Goal: Task Accomplishment & Management: Use online tool/utility

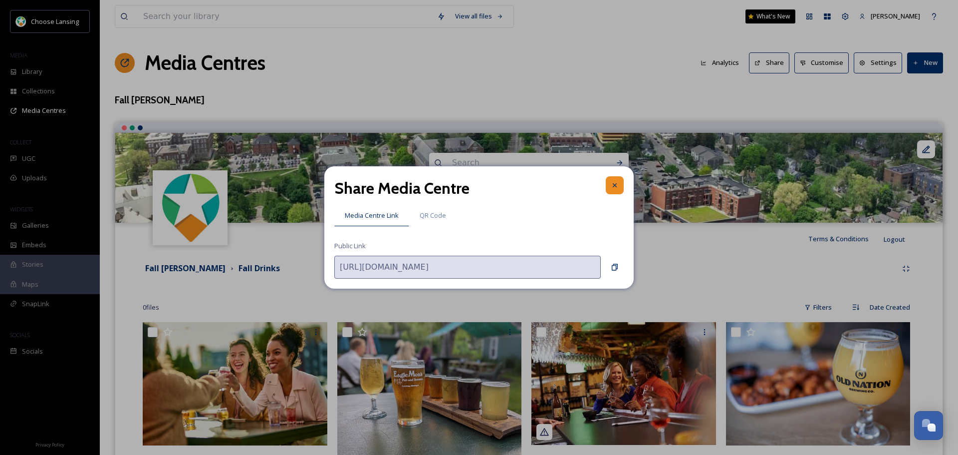
click at [617, 185] on icon at bounding box center [615, 185] width 8 height 8
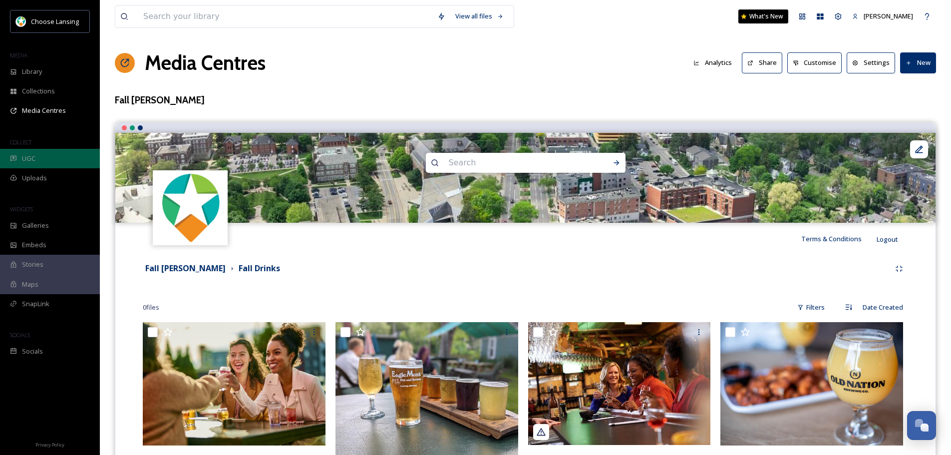
click at [29, 157] on span "UGC" at bounding box center [28, 158] width 13 height 9
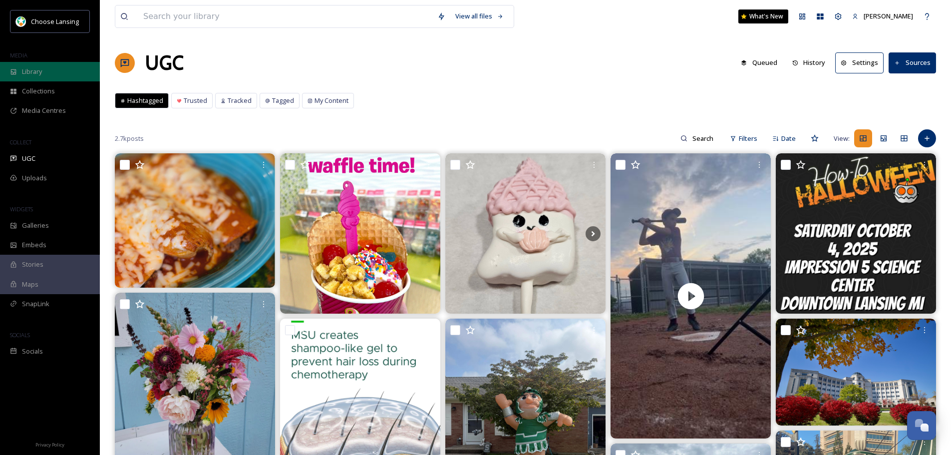
click at [55, 75] on div "Library" at bounding box center [50, 71] width 100 height 19
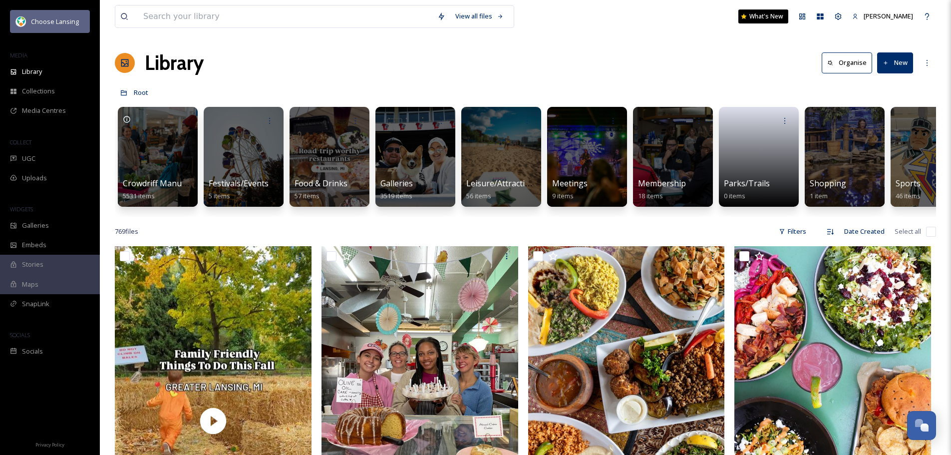
click at [51, 24] on span "Choose Lansing" at bounding box center [55, 21] width 48 height 9
click at [834, 22] on div "Team Settings" at bounding box center [838, 16] width 18 height 18
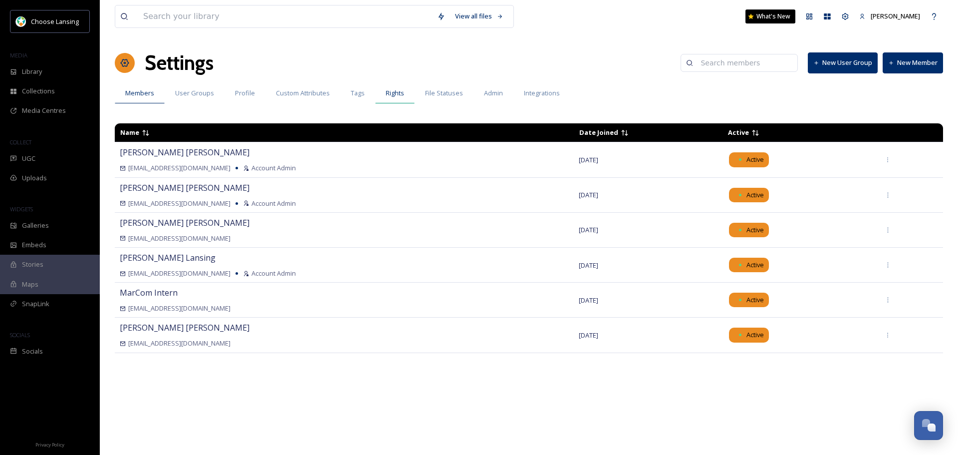
click at [409, 88] on div "Rights" at bounding box center [394, 93] width 39 height 20
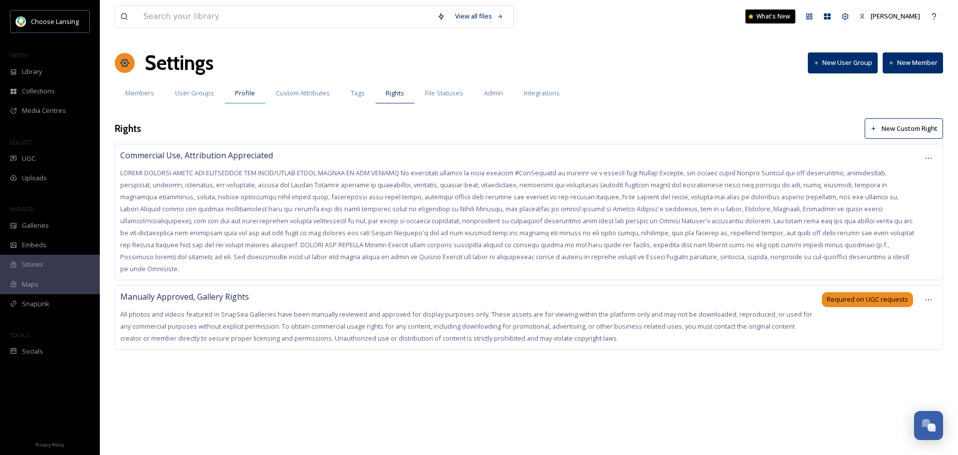
click at [230, 95] on div "Profile" at bounding box center [245, 93] width 41 height 20
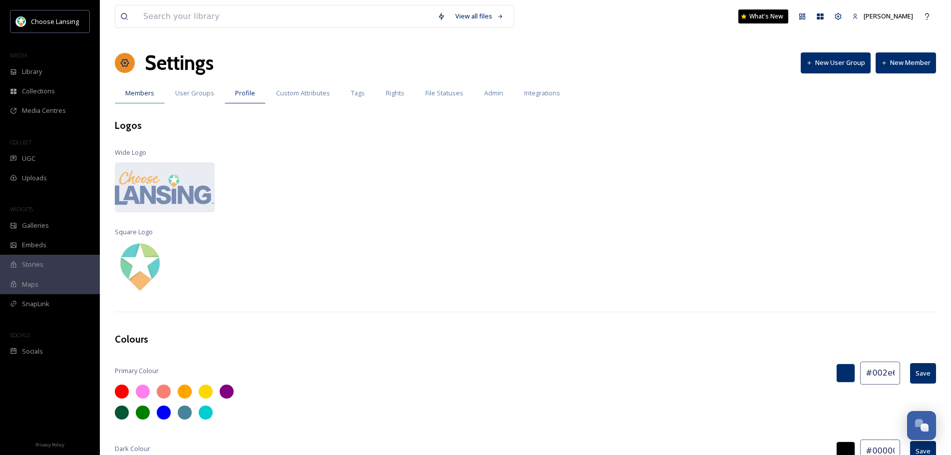
click at [139, 97] on span "Members" at bounding box center [139, 92] width 29 height 9
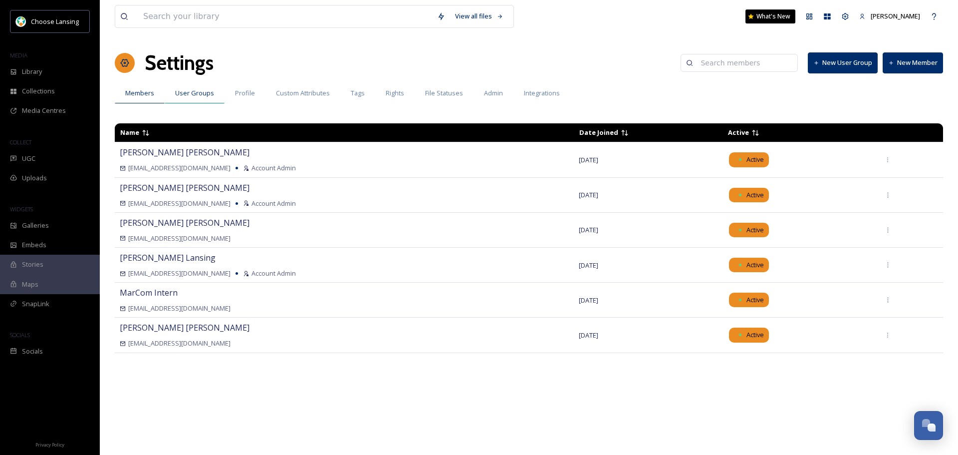
click at [198, 95] on span "User Groups" at bounding box center [194, 92] width 39 height 9
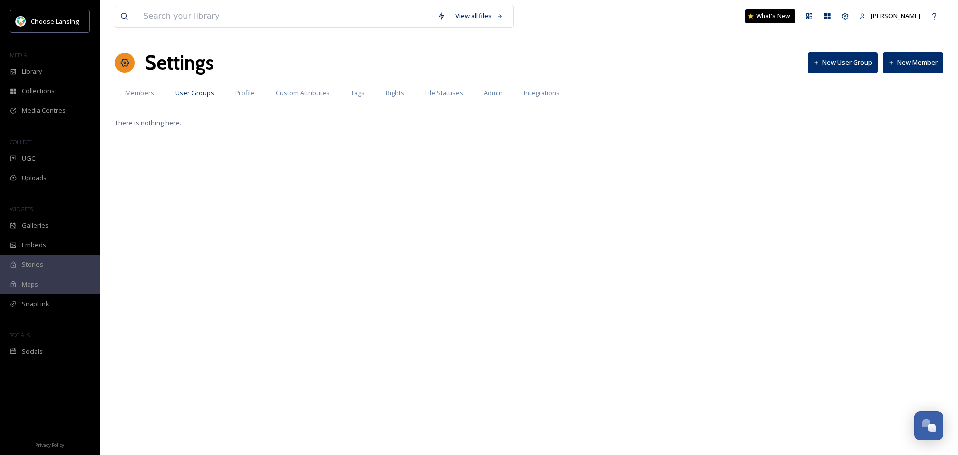
click at [241, 91] on span "Profile" at bounding box center [245, 92] width 20 height 9
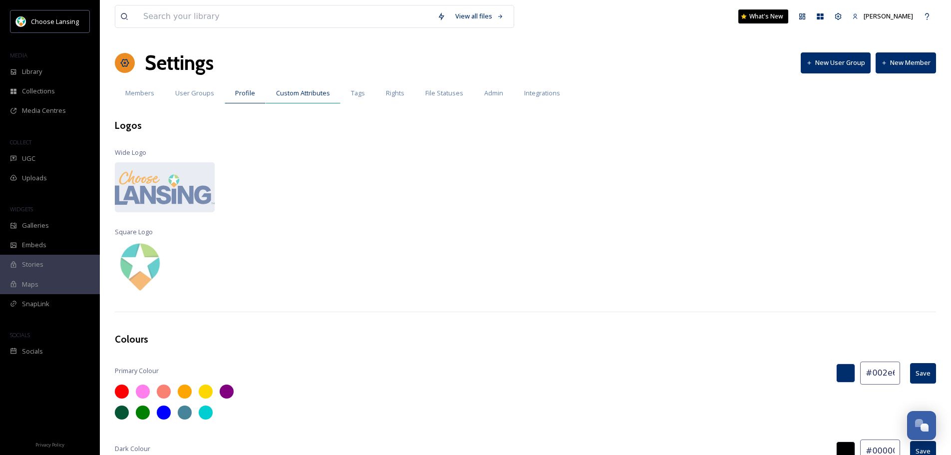
click at [321, 95] on span "Custom Attributes" at bounding box center [303, 92] width 54 height 9
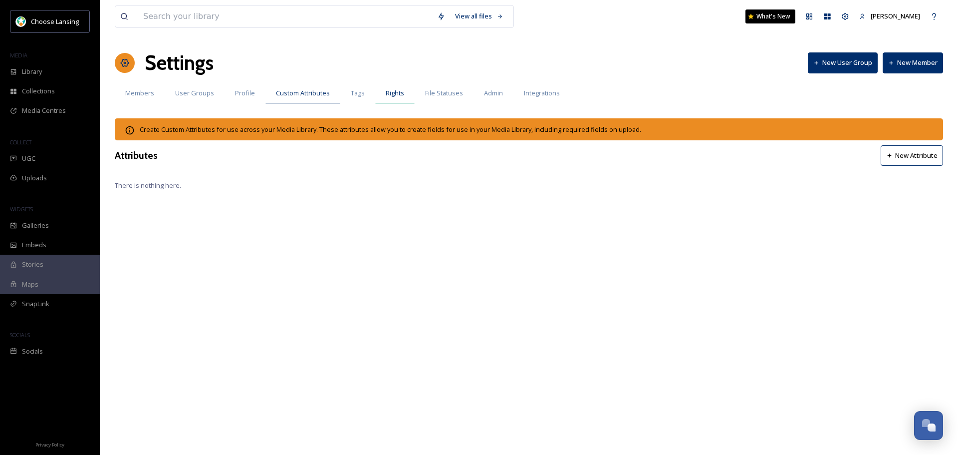
click at [397, 90] on span "Rights" at bounding box center [395, 92] width 18 height 9
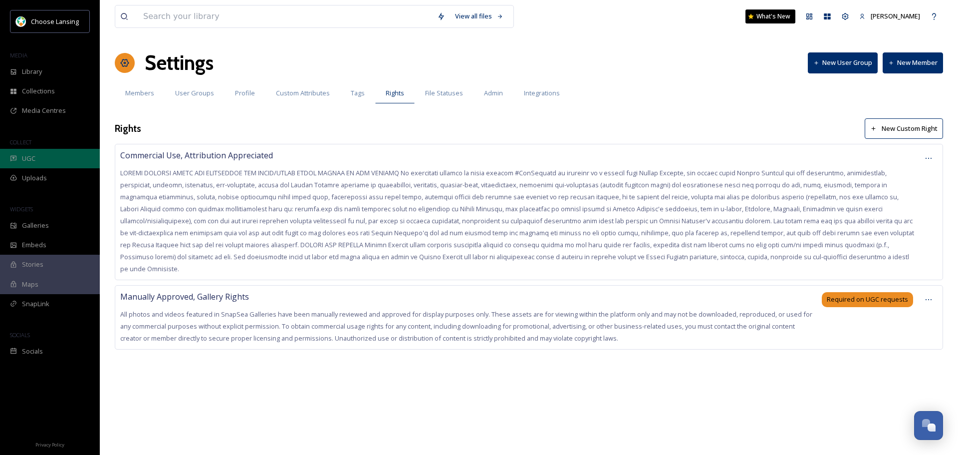
click at [46, 164] on div "UGC" at bounding box center [50, 158] width 100 height 19
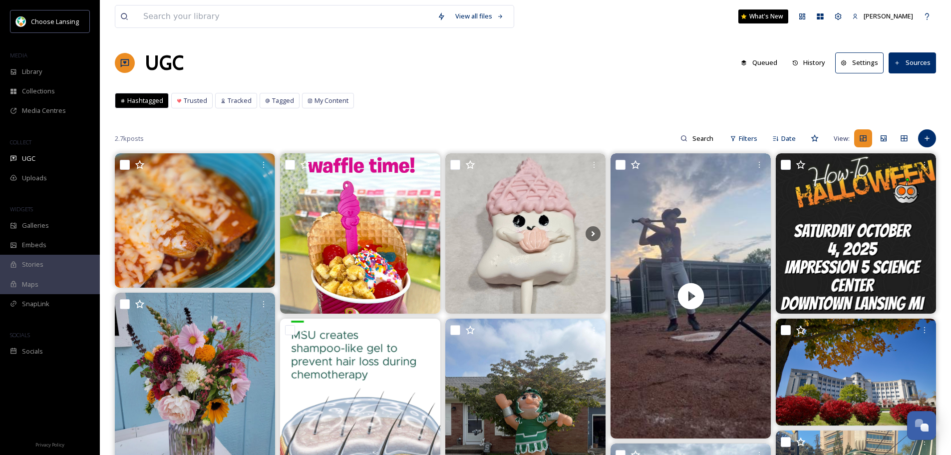
click at [912, 62] on button "Sources" at bounding box center [911, 62] width 47 height 20
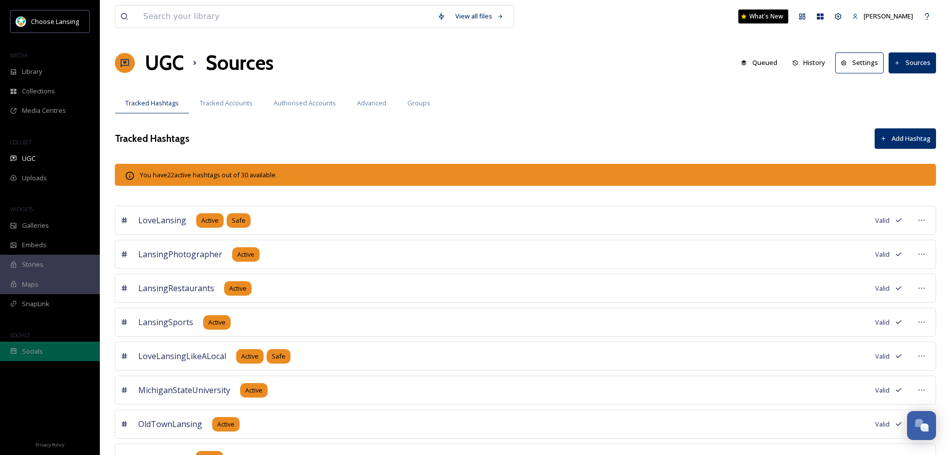
click at [39, 349] on span "Socials" at bounding box center [32, 350] width 21 height 9
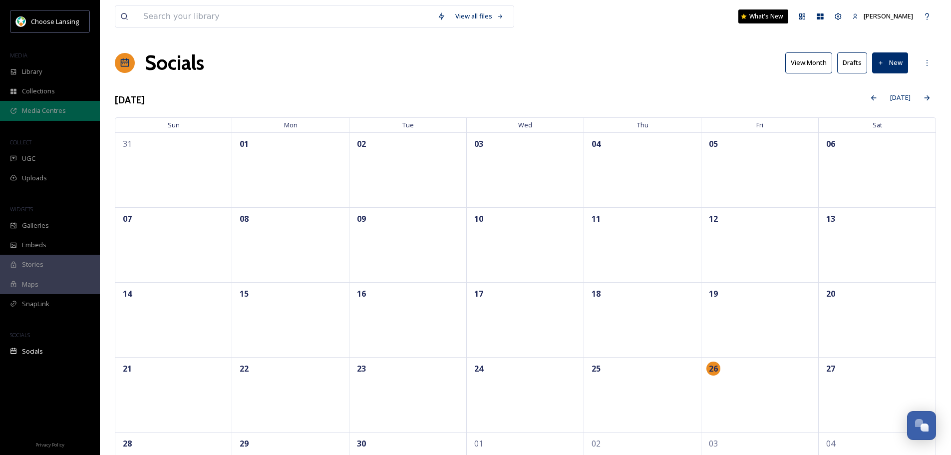
click at [37, 113] on span "Media Centres" at bounding box center [44, 110] width 44 height 9
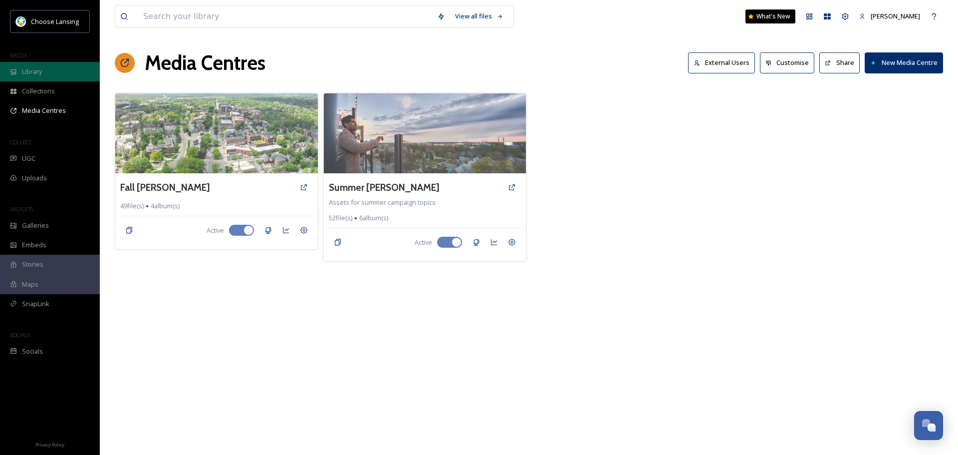
click at [32, 75] on span "Library" at bounding box center [32, 71] width 20 height 9
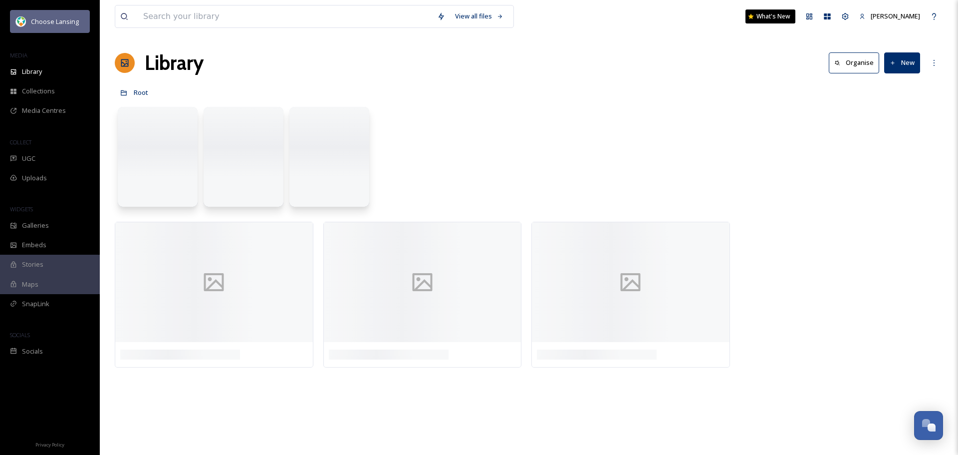
click at [42, 21] on span "Choose Lansing" at bounding box center [55, 21] width 48 height 9
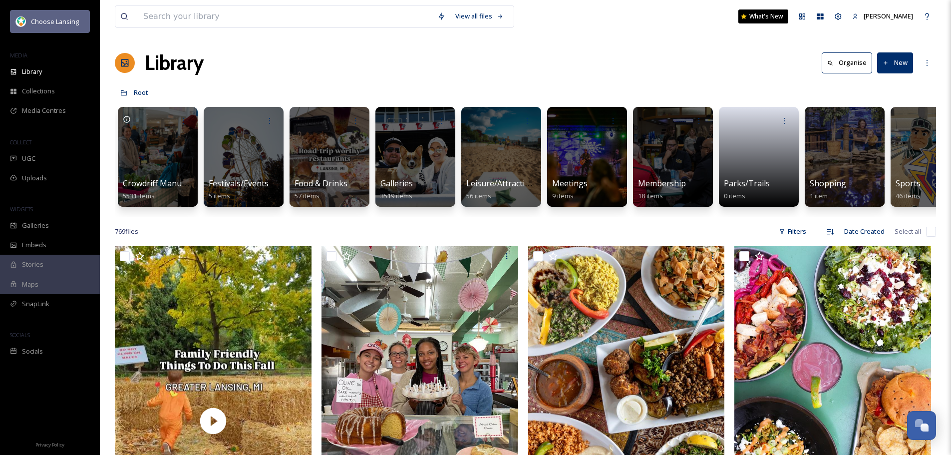
click at [42, 21] on span "Choose Lansing" at bounding box center [55, 21] width 48 height 9
click at [926, 58] on div "More Options" at bounding box center [927, 63] width 18 height 18
click at [813, 13] on div "My Apps" at bounding box center [820, 16] width 18 height 18
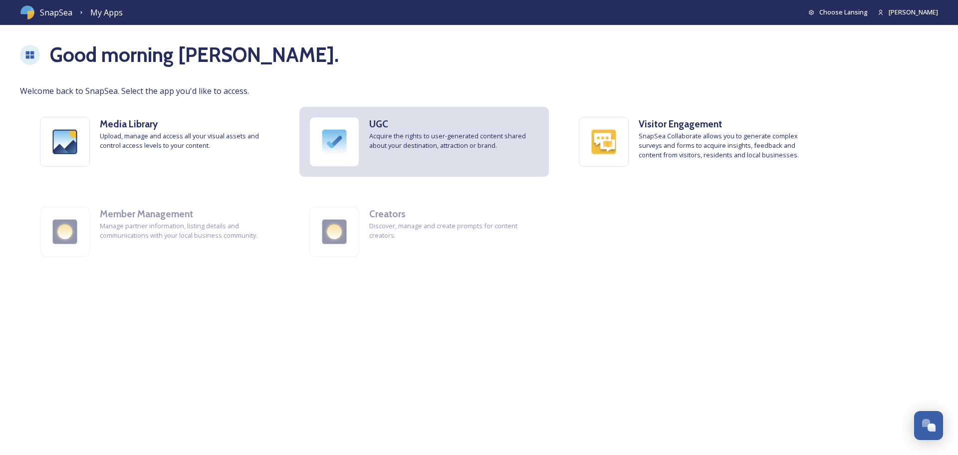
click at [396, 140] on span "Acquire the rights to user-generated content shared about your destination, att…" at bounding box center [454, 140] width 170 height 19
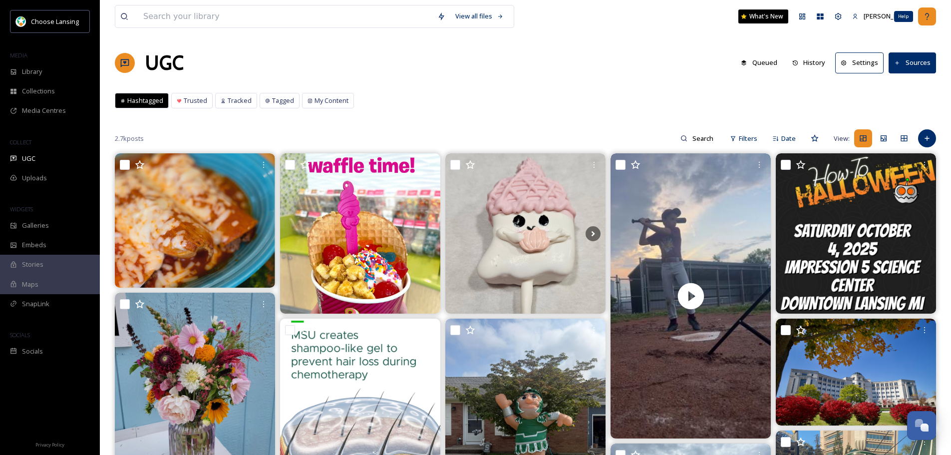
click at [931, 16] on div "Help" at bounding box center [927, 16] width 18 height 18
click at [40, 161] on div "UGC" at bounding box center [50, 158] width 100 height 19
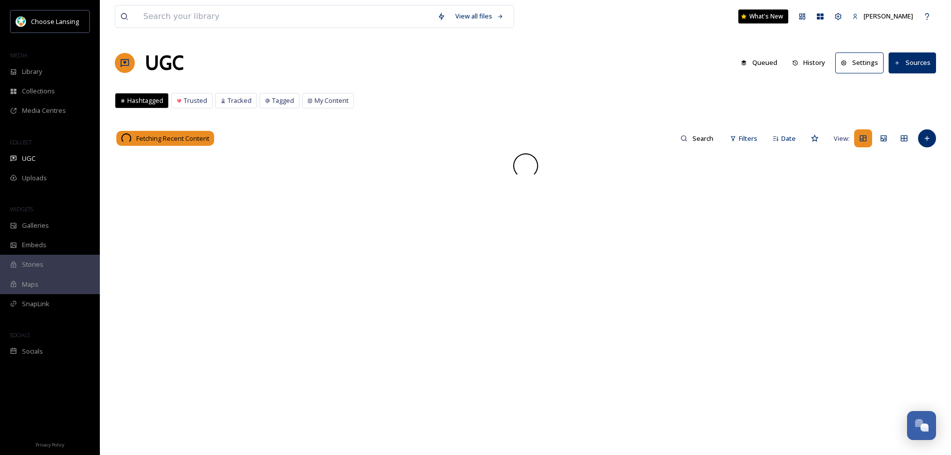
click at [858, 61] on button "Settings" at bounding box center [859, 62] width 48 height 20
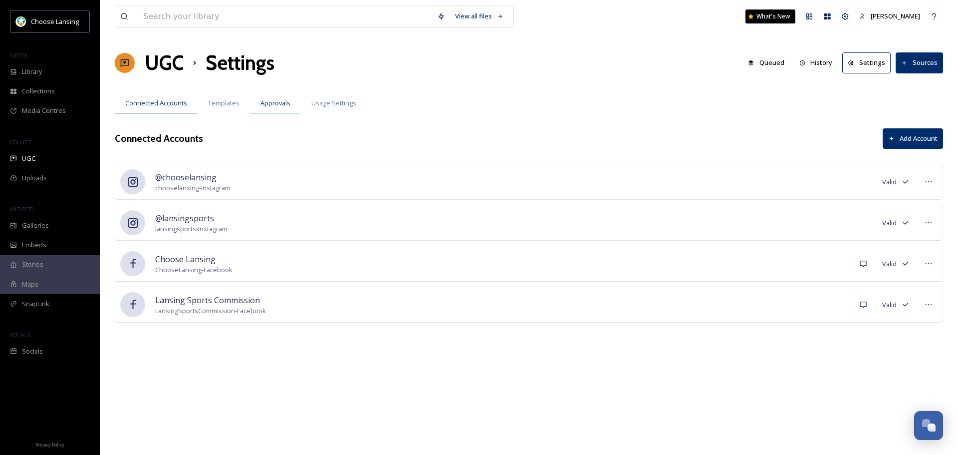
click at [279, 101] on span "Approvals" at bounding box center [275, 102] width 30 height 9
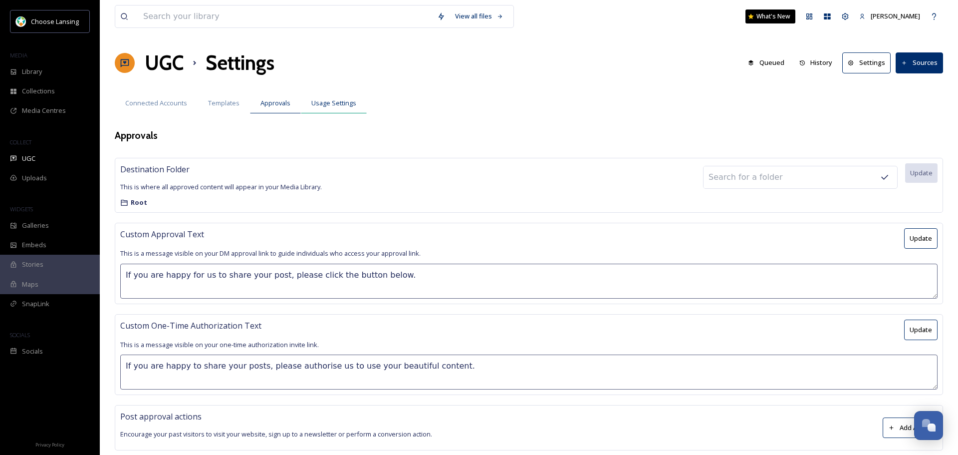
click at [312, 103] on span "Usage Settings" at bounding box center [333, 102] width 45 height 9
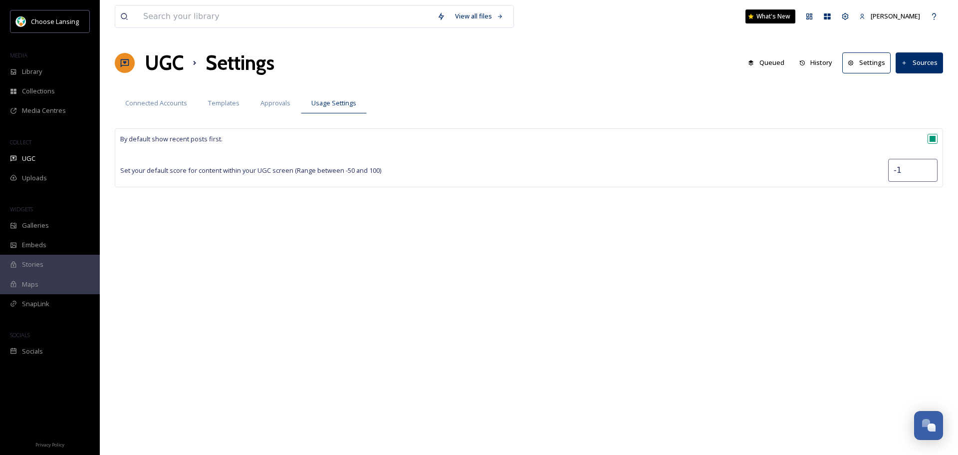
click at [274, 105] on span "Approvals" at bounding box center [275, 102] width 30 height 9
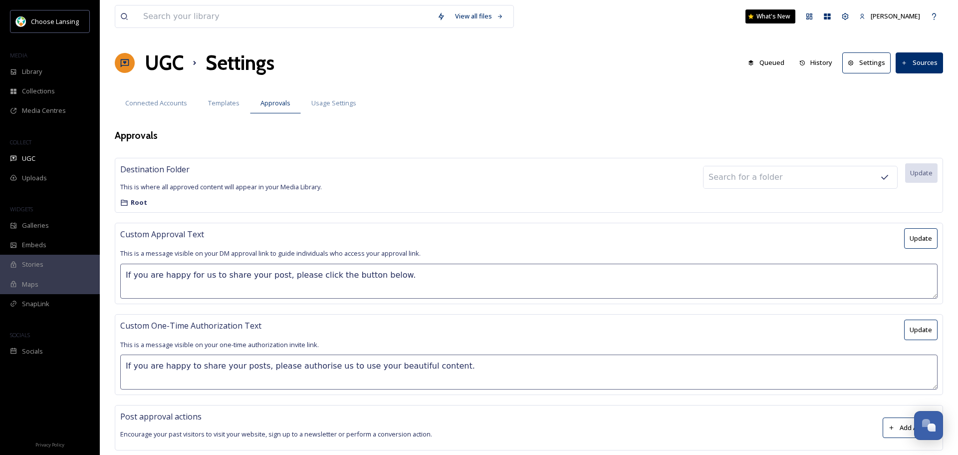
click at [429, 436] on span "Encourage your past visitors to visit your website, sign up to a newsletter or …" at bounding box center [276, 433] width 312 height 9
click at [141, 204] on strong "Root" at bounding box center [139, 202] width 16 height 9
click at [272, 191] on div "Destination Folder This is where all approved content will appear in your Media…" at bounding box center [221, 185] width 202 height 44
click at [236, 103] on span "Templates" at bounding box center [223, 102] width 31 height 9
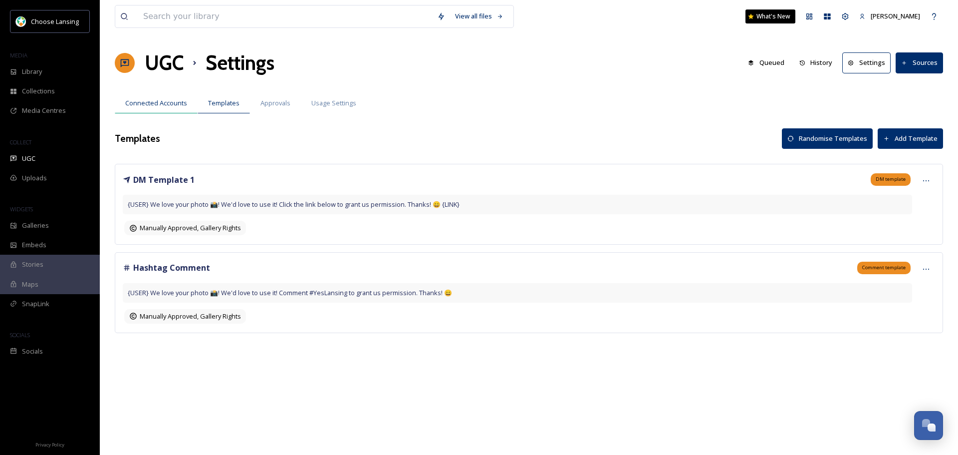
click at [178, 103] on span "Connected Accounts" at bounding box center [156, 102] width 62 height 9
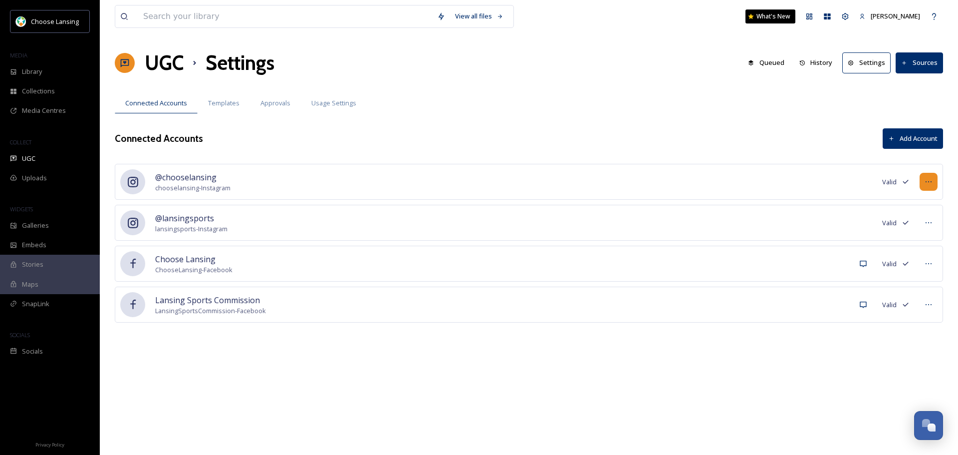
click at [925, 180] on icon at bounding box center [929, 182] width 8 height 8
click at [696, 393] on div "View all files What's New Adrienne Cooley UGC Settings Queued History Settings …" at bounding box center [529, 227] width 858 height 455
click at [199, 185] on span "chooselansing - Instagram" at bounding box center [192, 187] width 75 height 9
click at [222, 106] on span "Templates" at bounding box center [223, 102] width 31 height 9
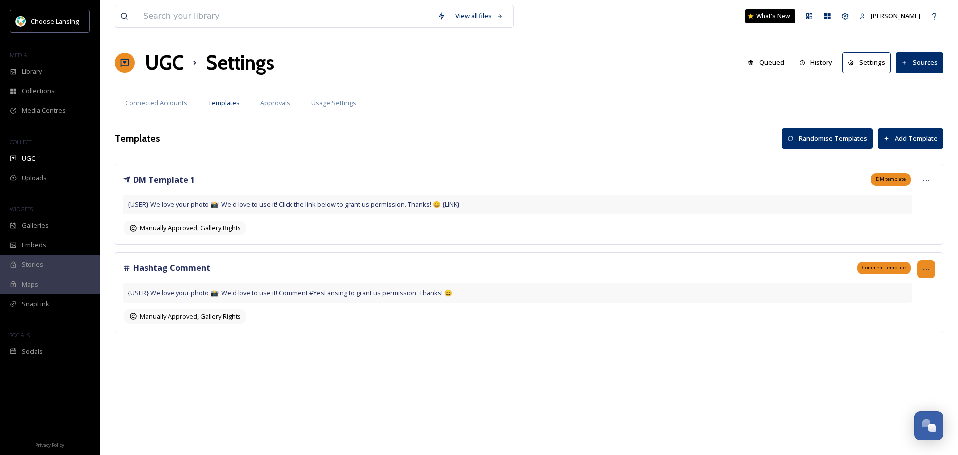
click at [931, 269] on div at bounding box center [926, 269] width 18 height 18
click at [908, 309] on div "Edit" at bounding box center [909, 309] width 52 height 19
click at [557, 354] on div "DM Template 1 DM template {USER} We love your photo 📸! We'd love to use it! Cli…" at bounding box center [529, 265] width 828 height 202
click at [175, 313] on span "Manually Approved, Gallery Rights" at bounding box center [190, 315] width 101 height 9
click at [924, 176] on div at bounding box center [926, 181] width 18 height 18
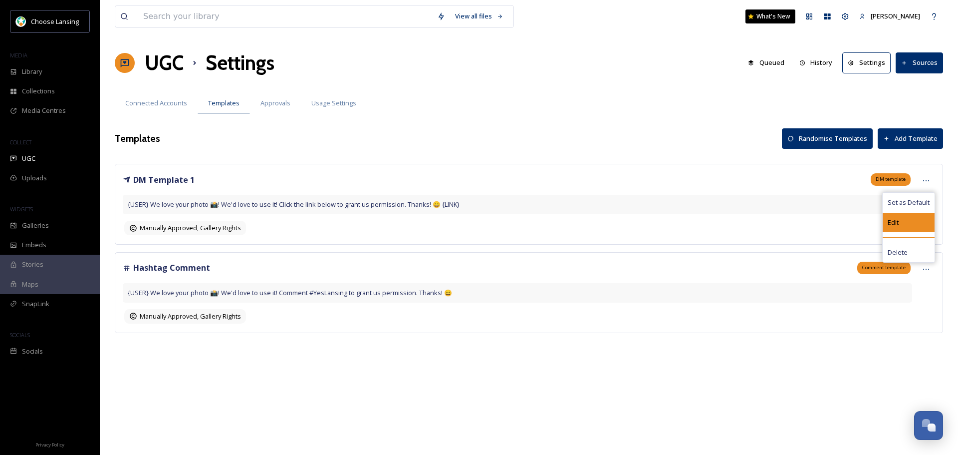
click at [898, 222] on span "Edit" at bounding box center [893, 222] width 11 height 9
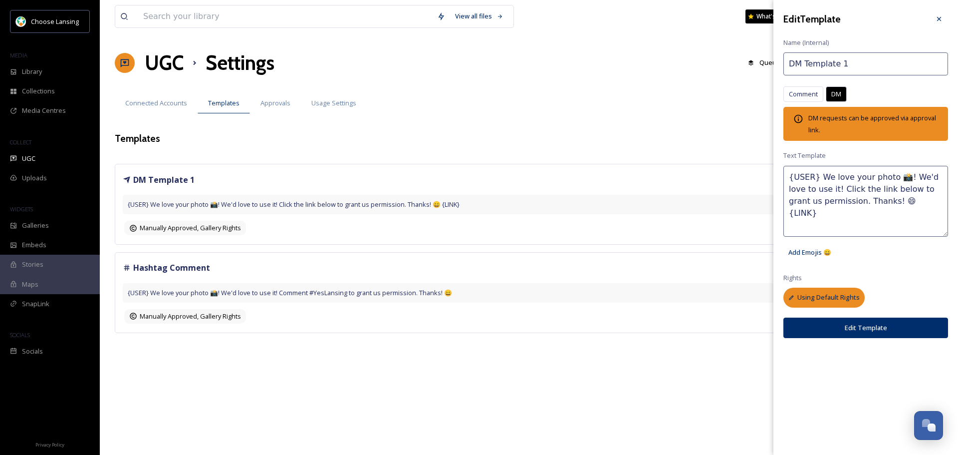
click at [808, 298] on span "Using Default Rights" at bounding box center [828, 296] width 62 height 9
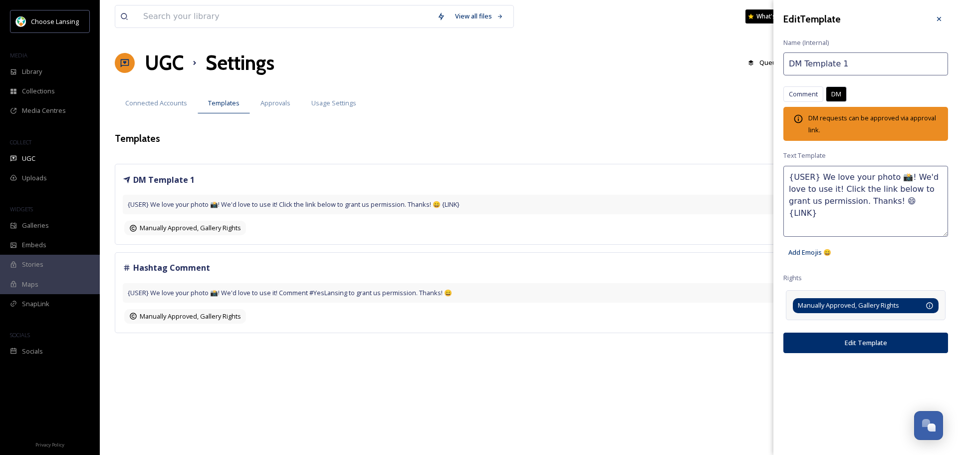
click at [897, 305] on span "Manually Approved, Gallery Rights" at bounding box center [848, 304] width 101 height 9
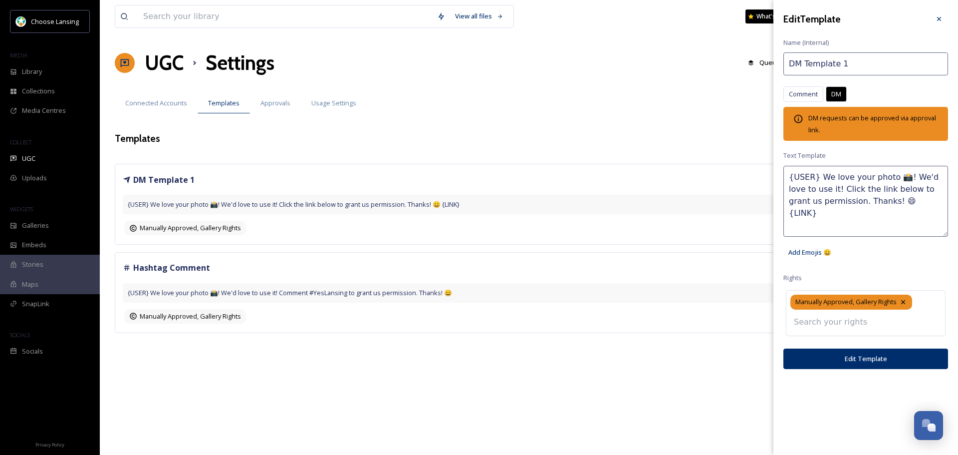
click at [868, 323] on input at bounding box center [844, 322] width 110 height 22
type input "a"
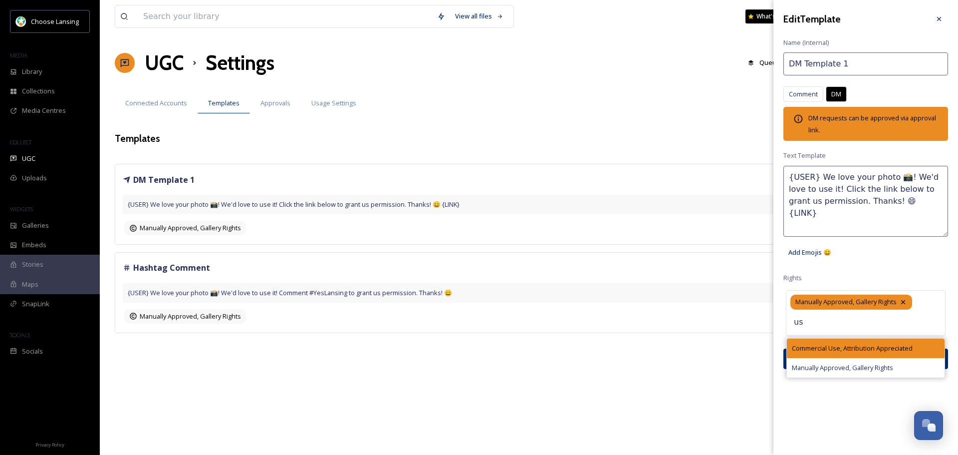
type input "us"
click at [892, 345] on span "Commercial Use, Attribution Appreciated" at bounding box center [852, 347] width 121 height 9
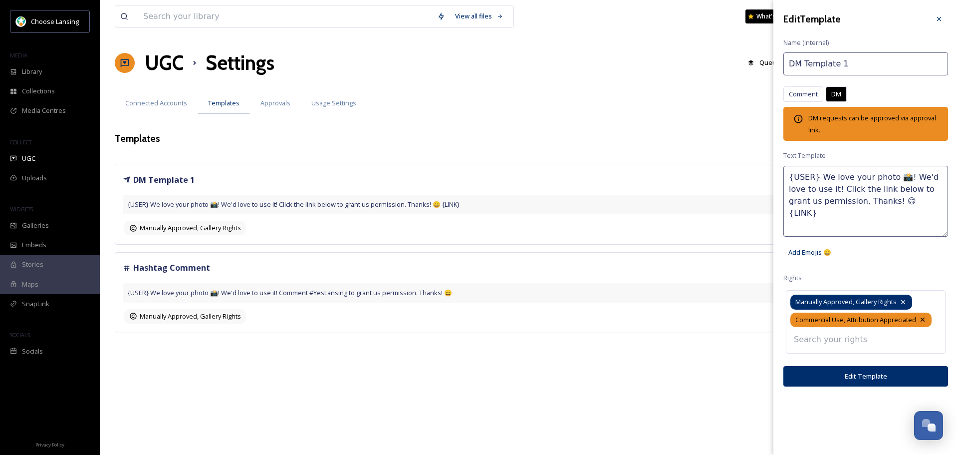
click at [905, 303] on icon at bounding box center [903, 302] width 8 height 8
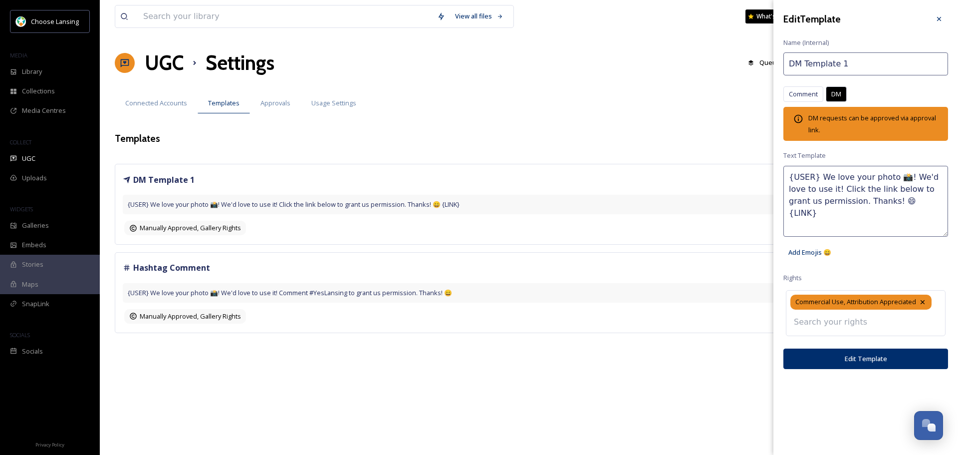
click at [871, 360] on button "Edit Template" at bounding box center [865, 358] width 165 height 20
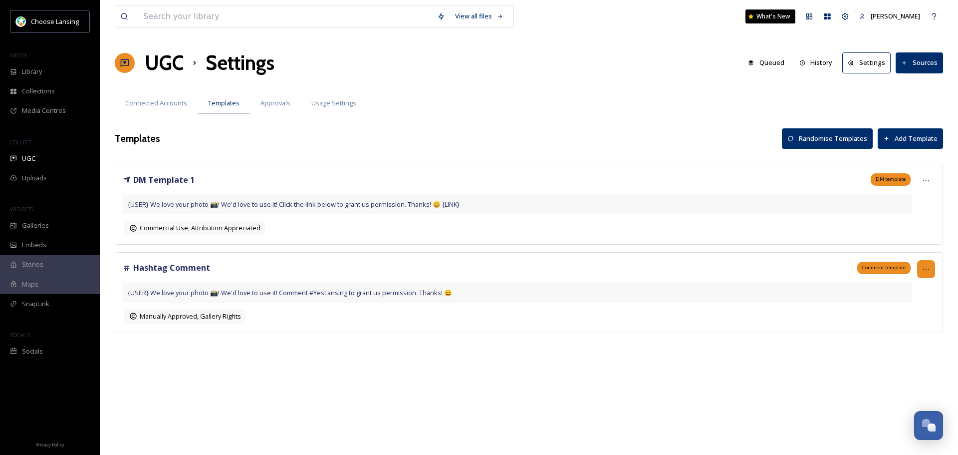
click at [923, 267] on icon at bounding box center [926, 269] width 8 height 8
click at [897, 311] on span "Edit" at bounding box center [893, 309] width 11 height 9
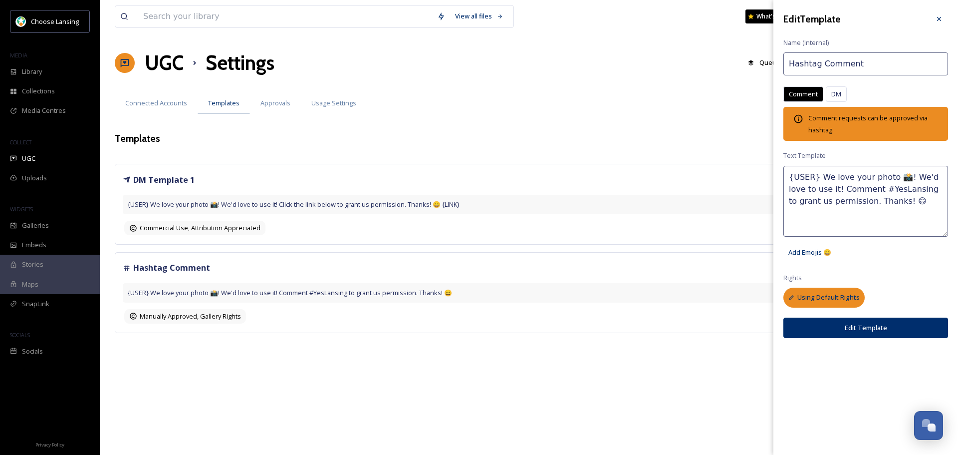
click at [835, 297] on span "Using Default Rights" at bounding box center [828, 296] width 62 height 9
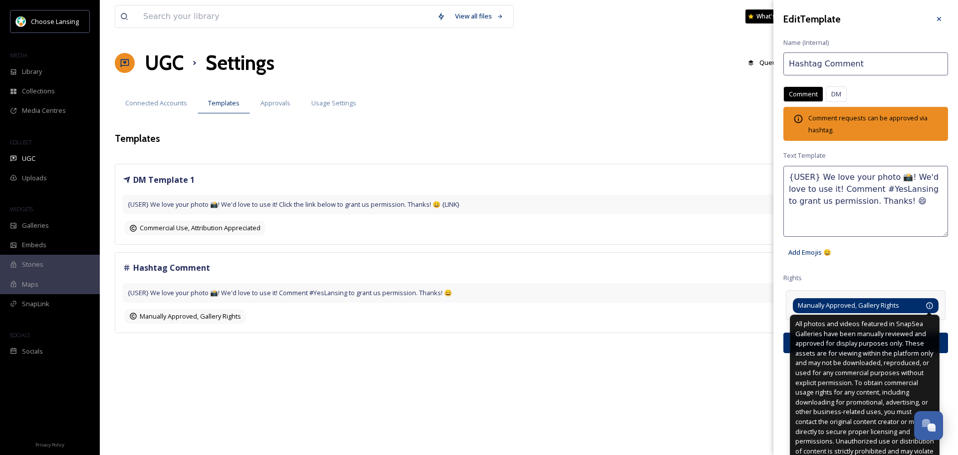
click at [926, 304] on icon at bounding box center [930, 305] width 8 height 8
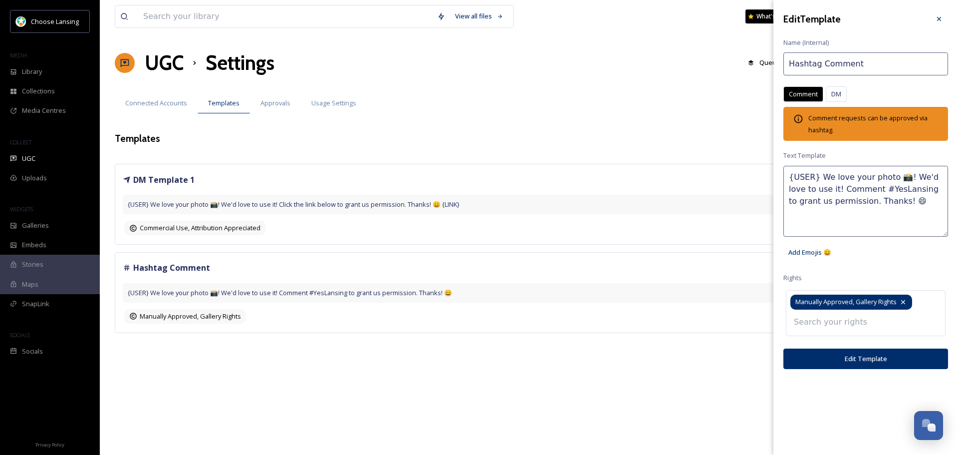
click at [905, 303] on icon at bounding box center [903, 302] width 4 height 4
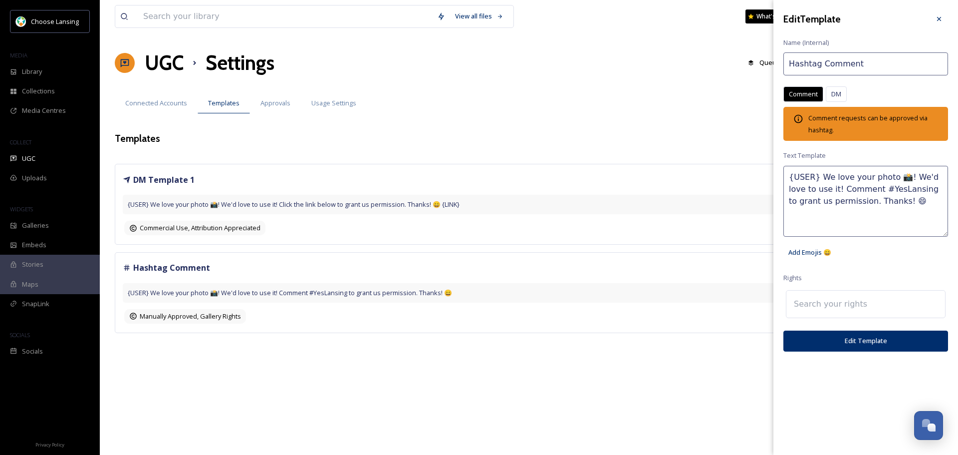
click at [902, 303] on div at bounding box center [866, 304] width 160 height 28
click at [820, 307] on input at bounding box center [844, 304] width 110 height 22
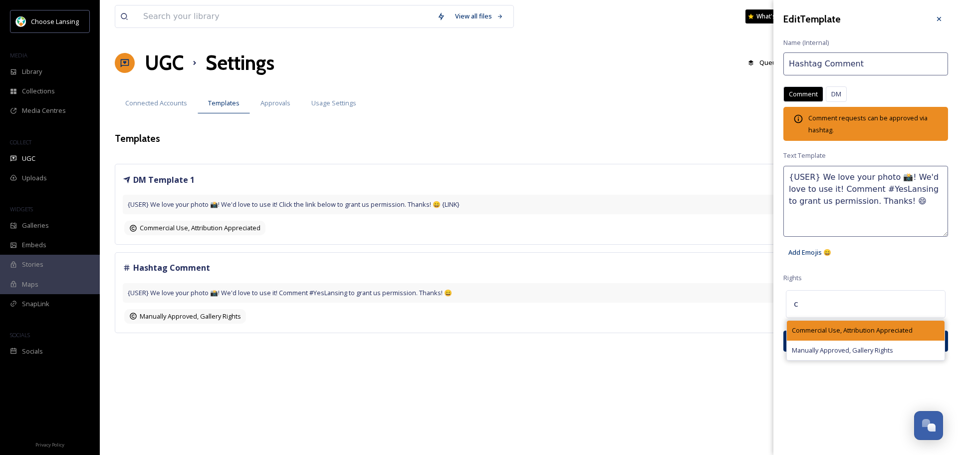
type input "c"
click at [823, 327] on span "Commercial Use, Attribution Appreciated" at bounding box center [852, 329] width 121 height 9
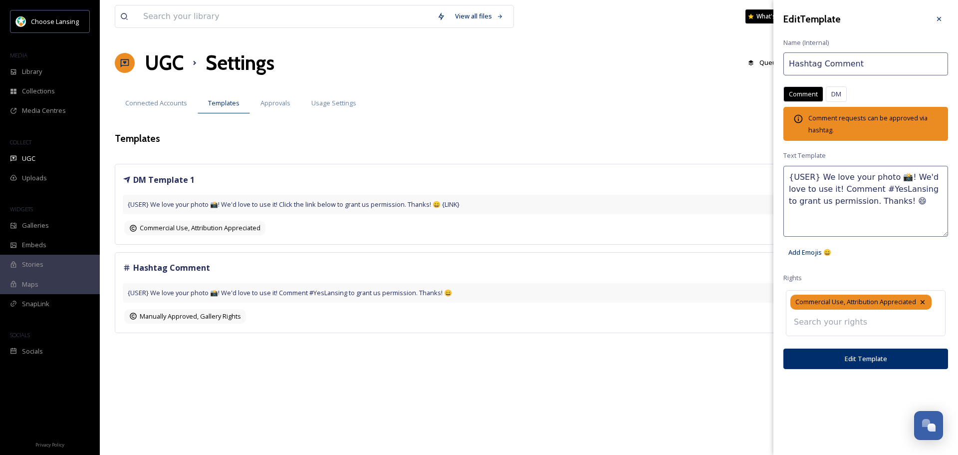
click at [870, 356] on button "Edit Template" at bounding box center [865, 358] width 165 height 20
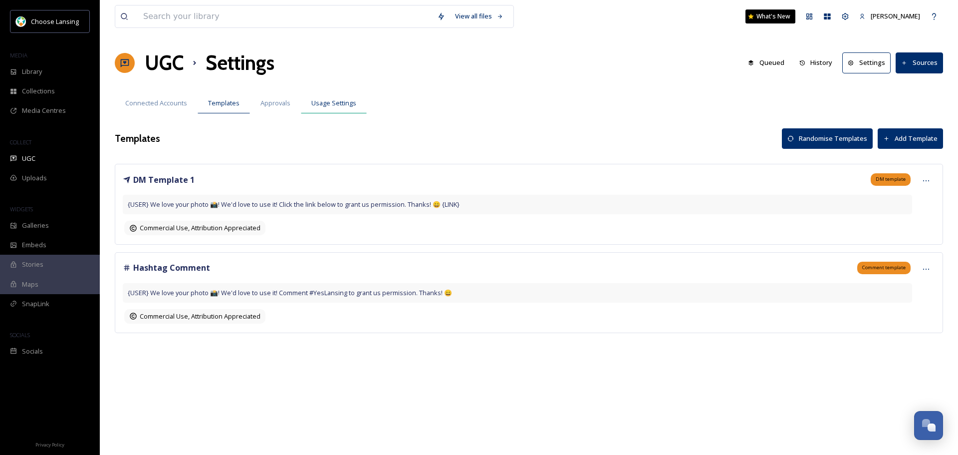
click at [334, 103] on span "Usage Settings" at bounding box center [333, 102] width 45 height 9
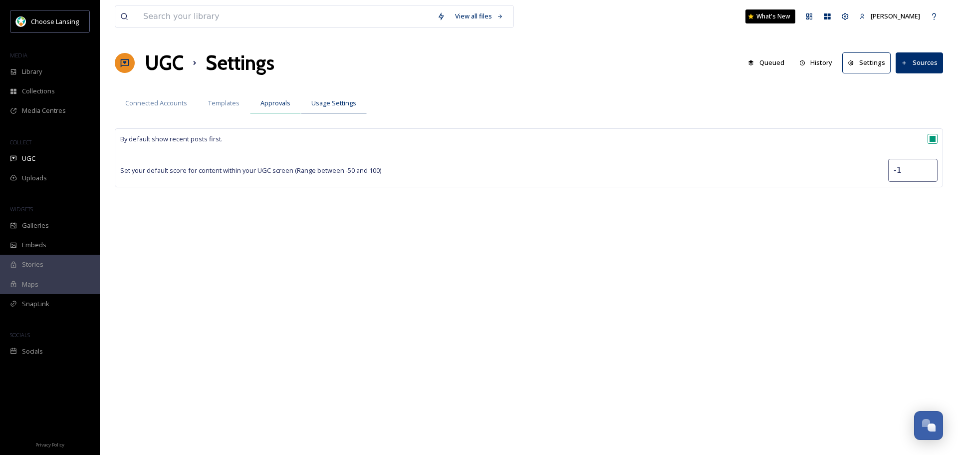
click at [269, 102] on span "Approvals" at bounding box center [275, 102] width 30 height 9
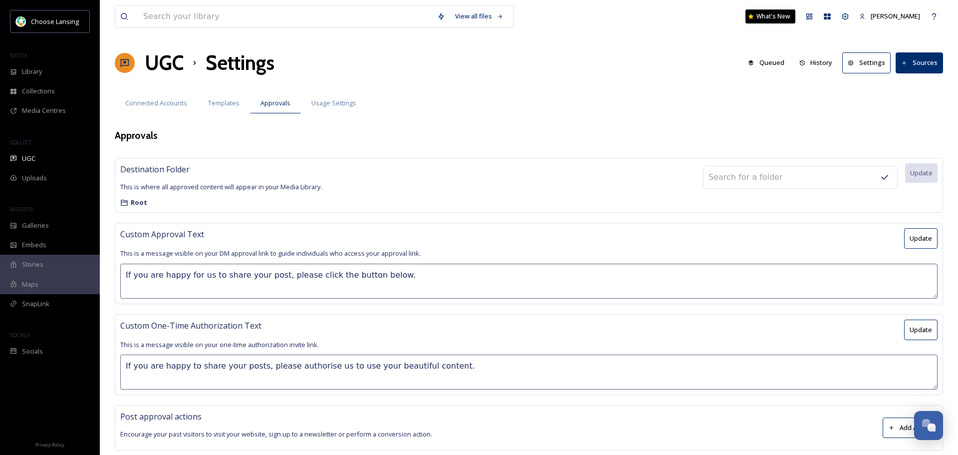
click at [401, 125] on div "View all files What's New Adrienne Cooley UGC Settings Queued History Settings …" at bounding box center [529, 227] width 858 height 455
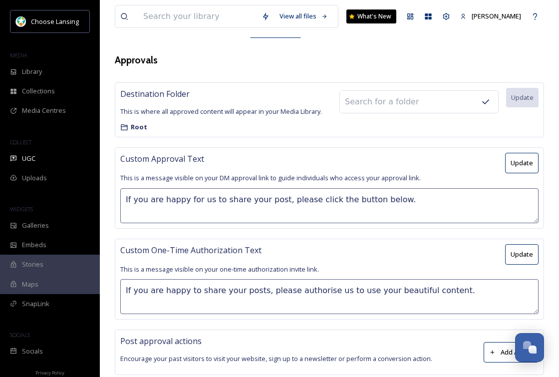
scroll to position [77, 0]
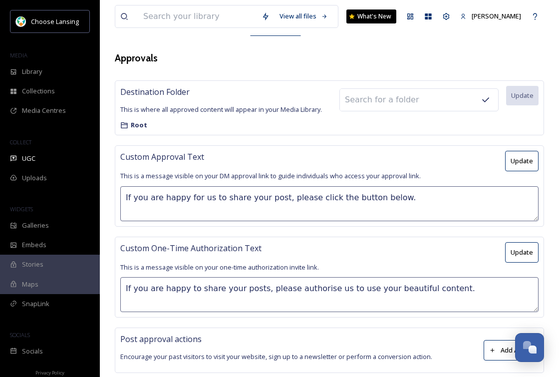
click at [495, 351] on icon at bounding box center [492, 350] width 6 height 6
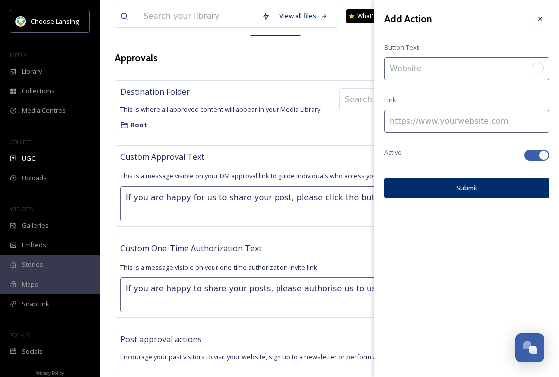
click at [448, 70] on input "To enrich screen reader interactions, please activate Accessibility in Grammarl…" at bounding box center [466, 68] width 165 height 23
click at [536, 17] on icon at bounding box center [540, 19] width 8 height 8
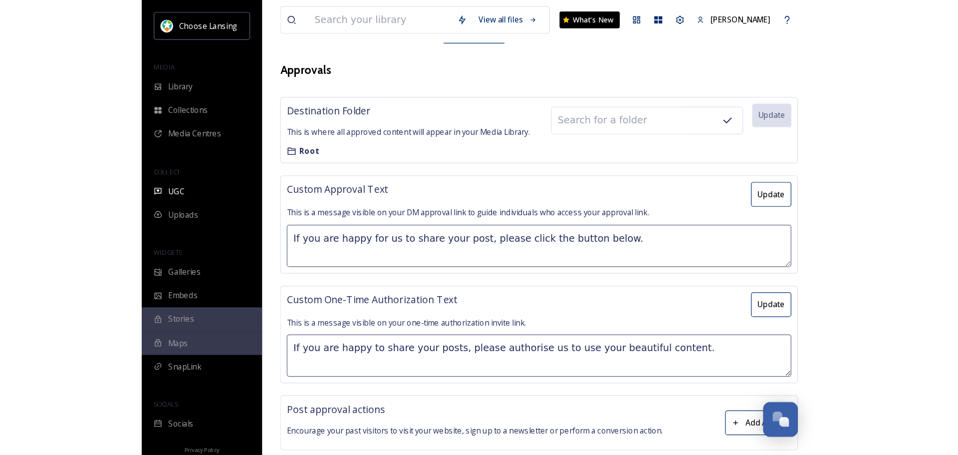
scroll to position [0, 0]
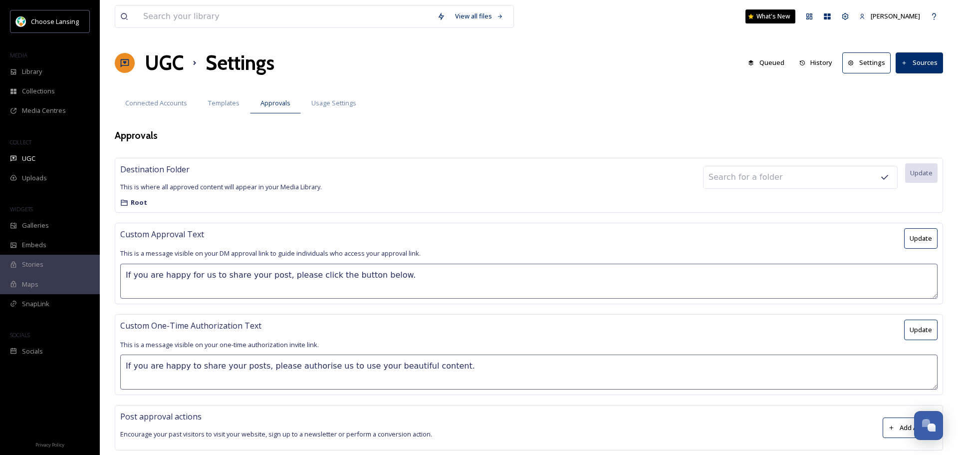
click at [912, 59] on button "Sources" at bounding box center [919, 62] width 47 height 20
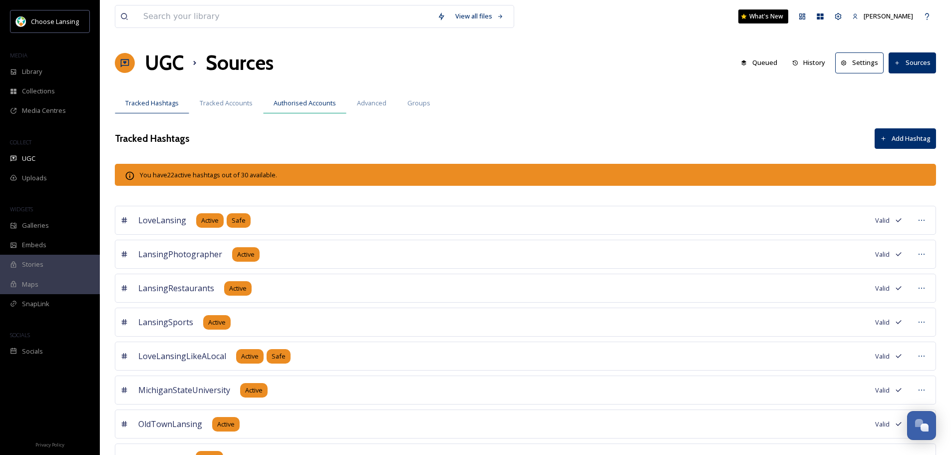
click at [307, 101] on span "Authorised Accounts" at bounding box center [304, 102] width 62 height 9
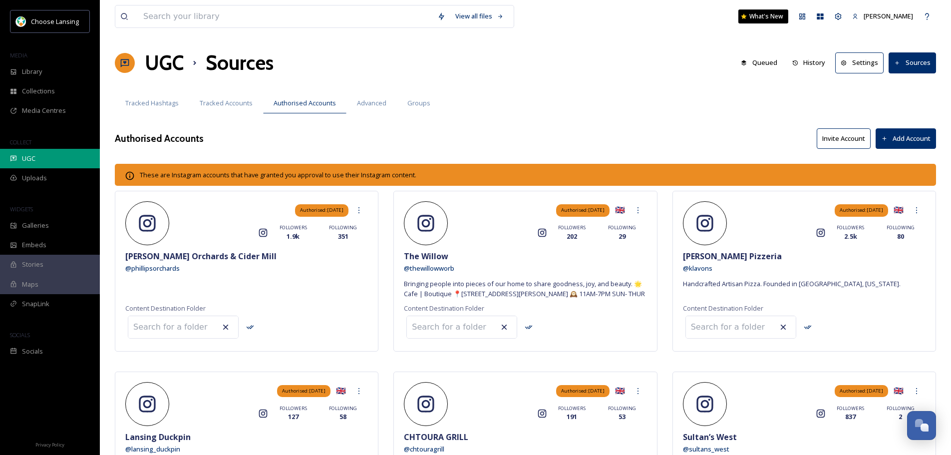
click at [23, 159] on span "UGC" at bounding box center [28, 158] width 13 height 9
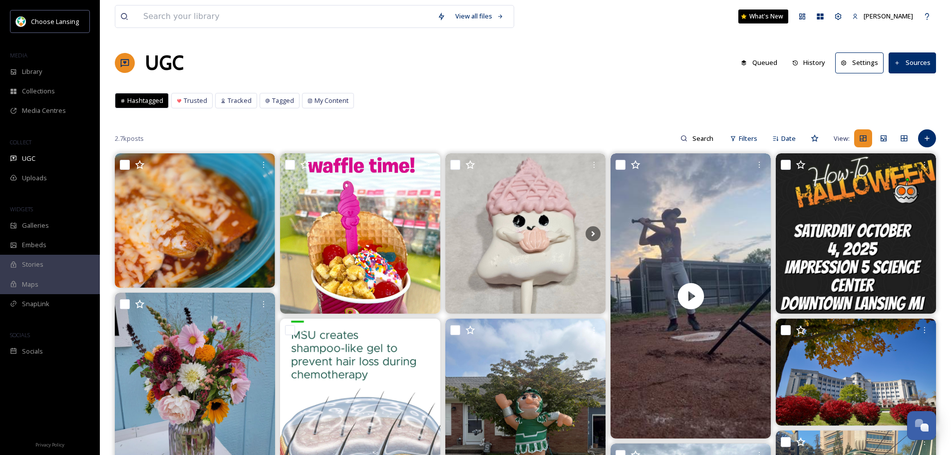
click at [871, 60] on button "Settings" at bounding box center [859, 62] width 48 height 20
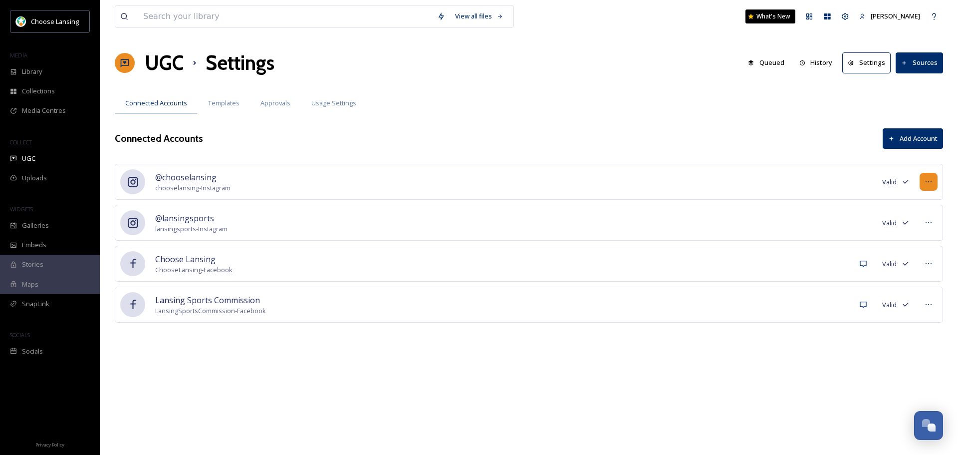
click at [930, 182] on icon at bounding box center [929, 182] width 8 height 8
click at [280, 104] on span "Approvals" at bounding box center [275, 102] width 30 height 9
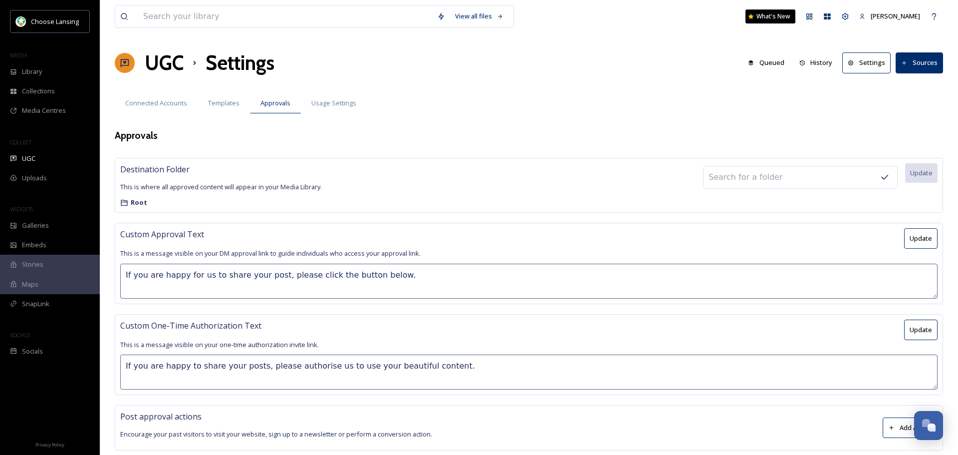
click at [926, 240] on button "Update" at bounding box center [920, 238] width 33 height 20
click at [921, 328] on button "Update" at bounding box center [920, 328] width 33 height 20
click at [144, 202] on strong "Root" at bounding box center [139, 202] width 16 height 9
click at [934, 65] on button "Sources" at bounding box center [919, 62] width 47 height 20
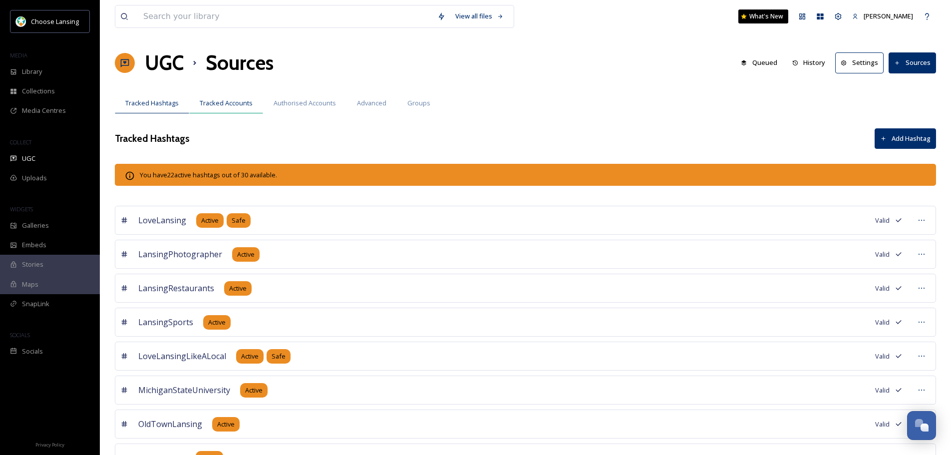
click at [238, 106] on span "Tracked Accounts" at bounding box center [226, 102] width 53 height 9
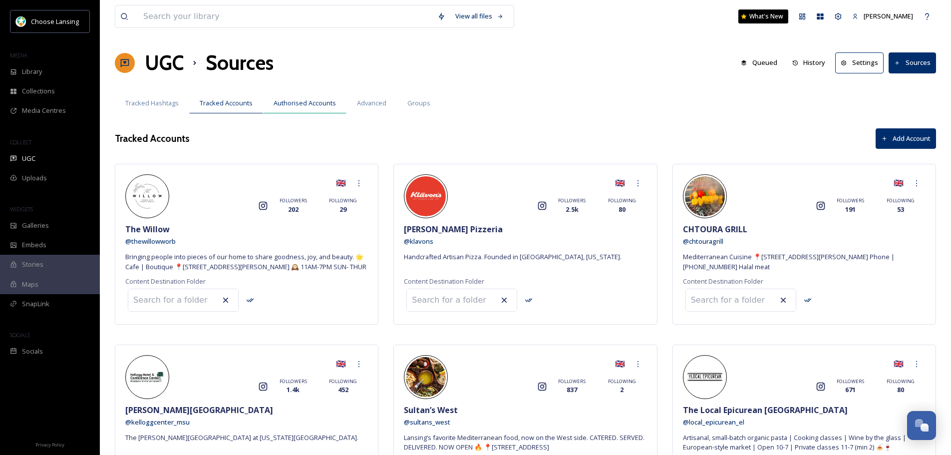
click at [292, 101] on span "Authorised Accounts" at bounding box center [304, 102] width 62 height 9
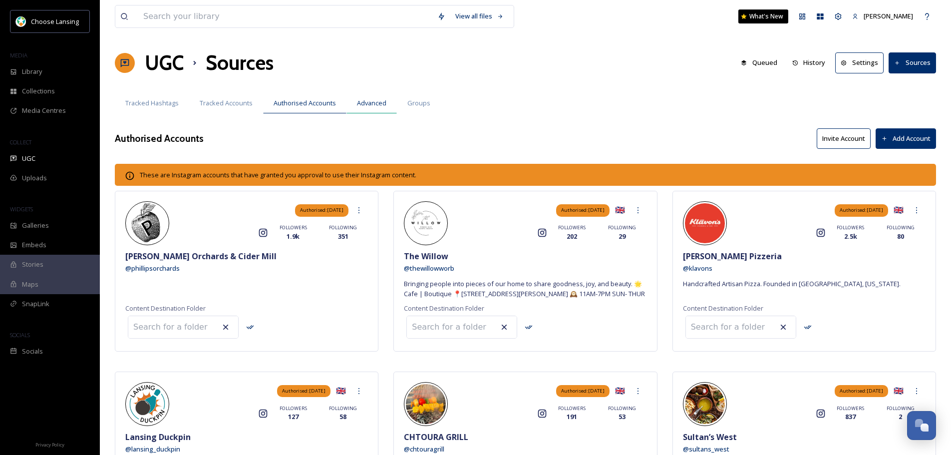
click at [371, 102] on span "Advanced" at bounding box center [371, 102] width 29 height 9
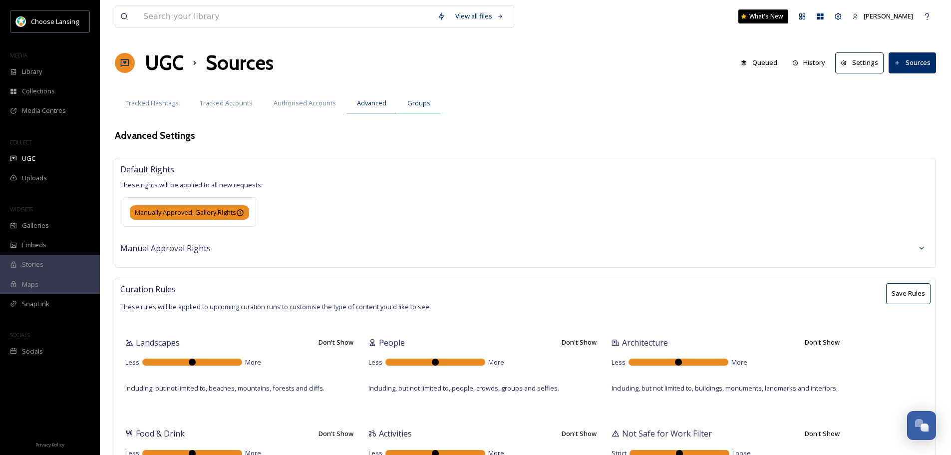
type textarea "workout,725,40代,420,501,60's,90s,AAVGroup,administrator,almacollege,ambergleam,…"
click at [423, 103] on span "Groups" at bounding box center [418, 102] width 23 height 9
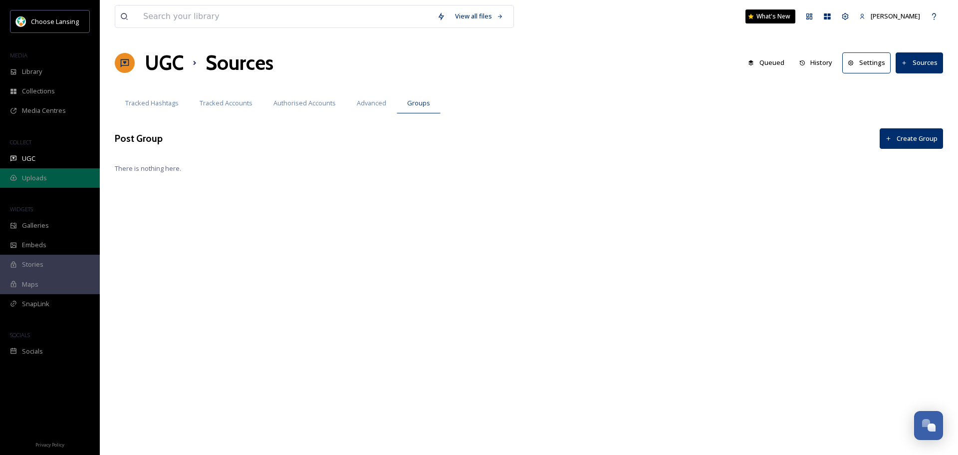
click at [44, 187] on div "Uploads" at bounding box center [50, 177] width 100 height 19
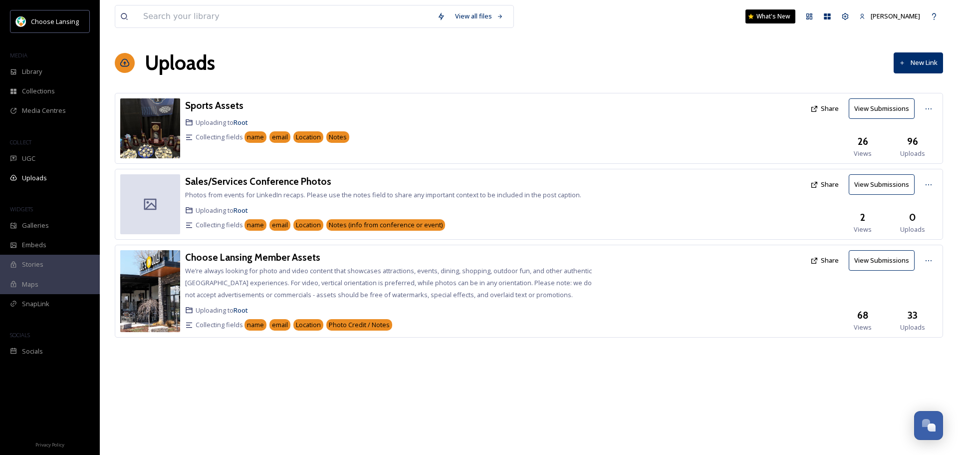
click at [922, 67] on button "New Link" at bounding box center [918, 62] width 49 height 20
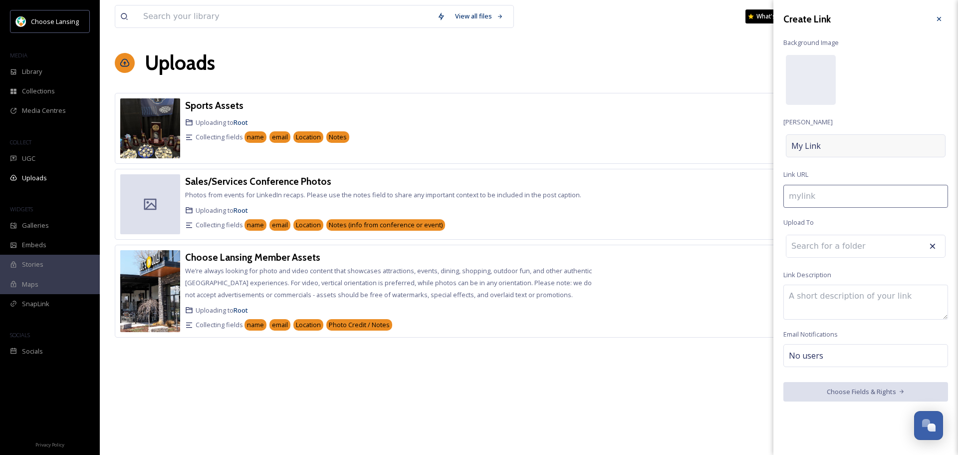
click at [814, 144] on span "My Link" at bounding box center [805, 146] width 29 height 12
click at [814, 144] on input "To enrich screen reader interactions, please activate Accessibility in Grammarl…" at bounding box center [865, 145] width 165 height 23
type input "l"
type input "L"
type input "la"
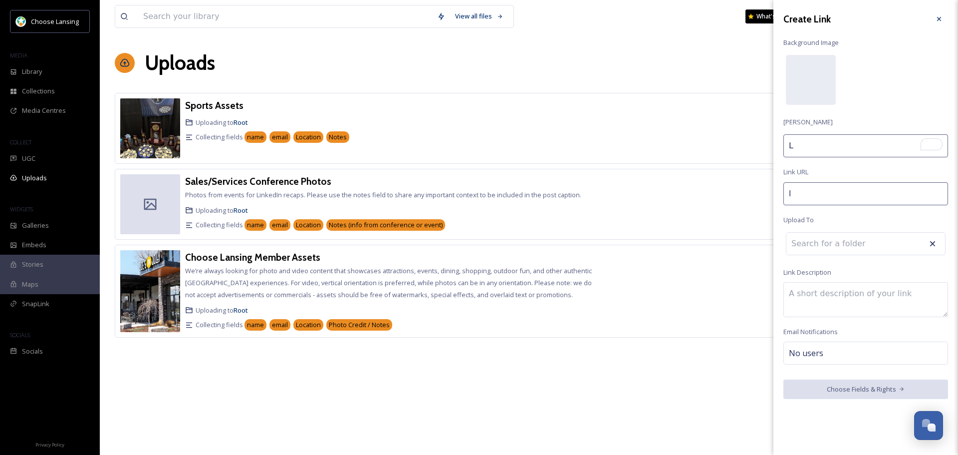
type input "La"
type input "lan"
type input "Lan"
type input "lans"
type input "Lans"
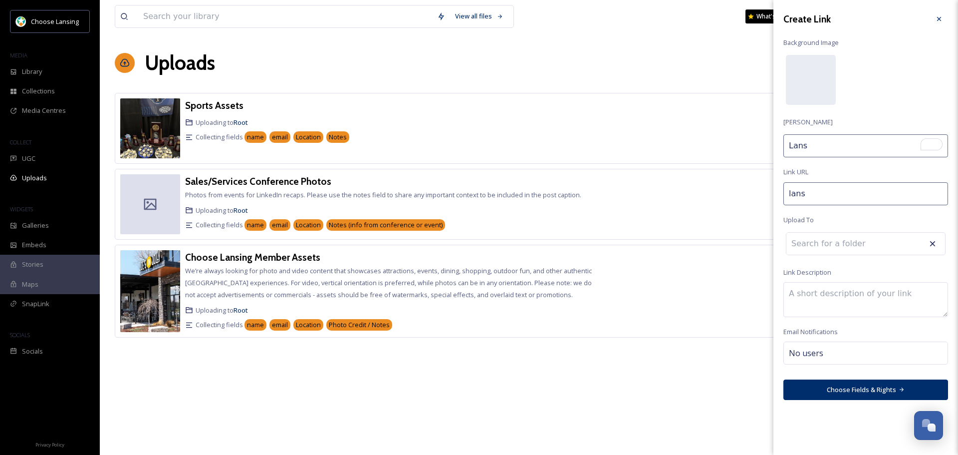
type input "lansi"
type input "Lansi"
type input "lansin"
type input "Lansin"
type input "lansing"
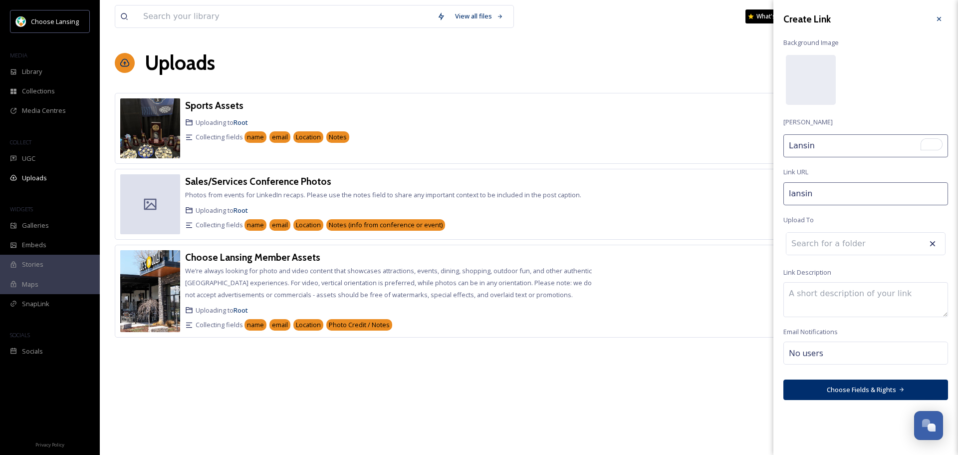
type input "Lansing"
type input "lansing-"
type input "Lansing"
type input "lansing-a"
type input "Lansing A"
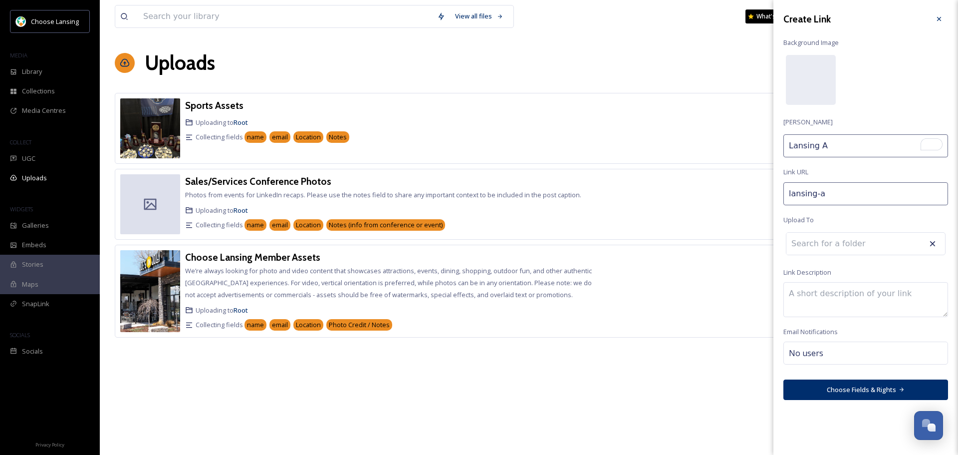
type input "lansing-"
type input "Lansing"
type input "lansing"
type input "Lansing"
type input "lansin"
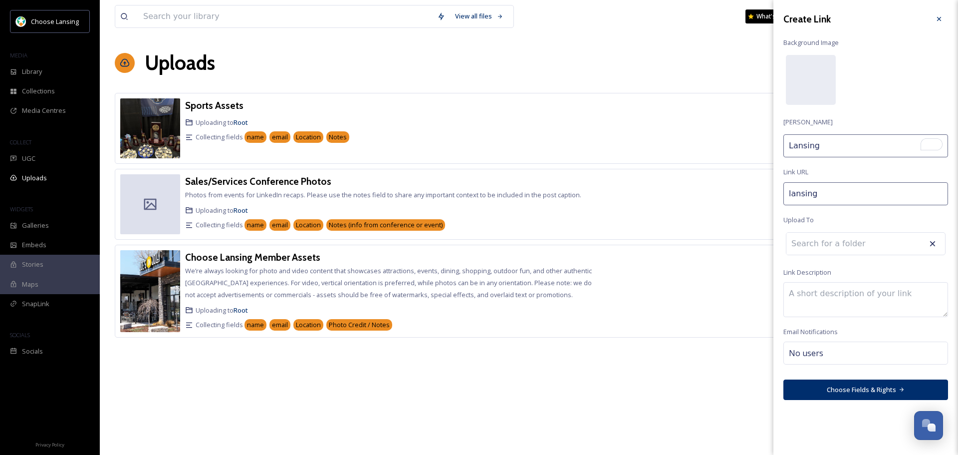
type input "Lansin"
type input "lansi"
type input "Lansi"
type input "lans"
type input "Lans"
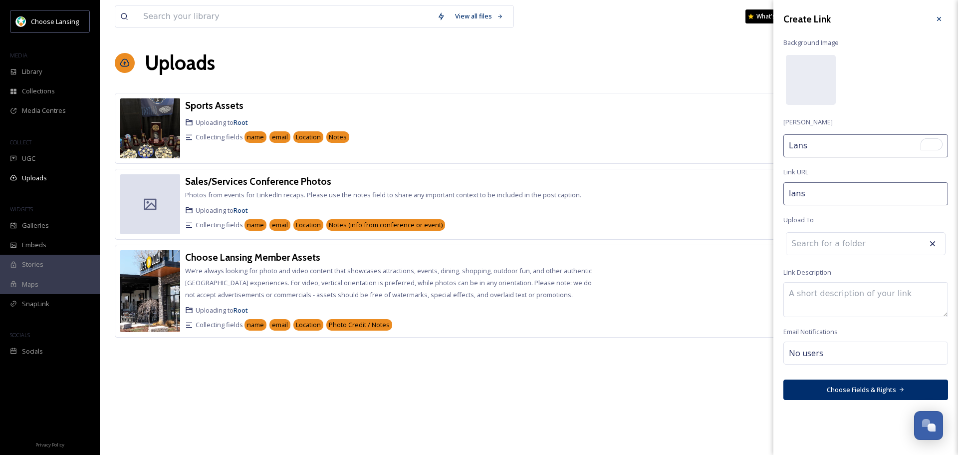
type input "lan"
type input "Lan"
type input "la"
type input "L"
type input "l"
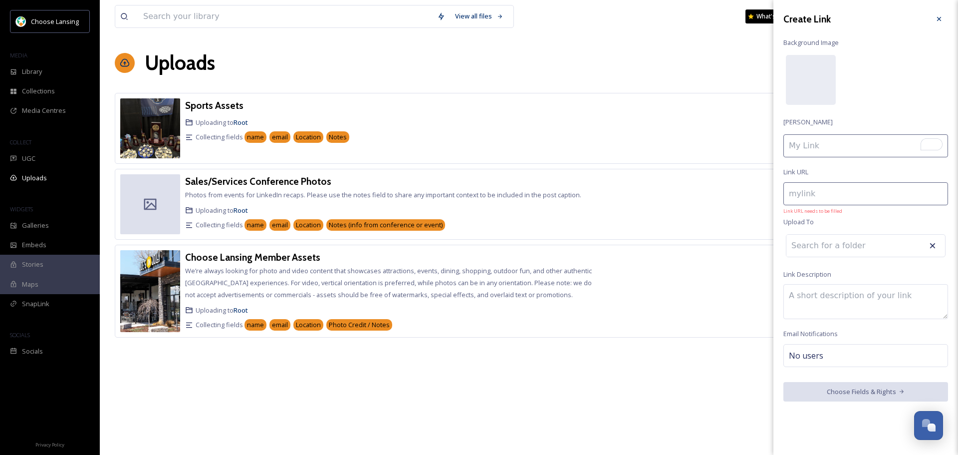
type input "s"
type input "S"
type input "l"
type input "L"
type input "la"
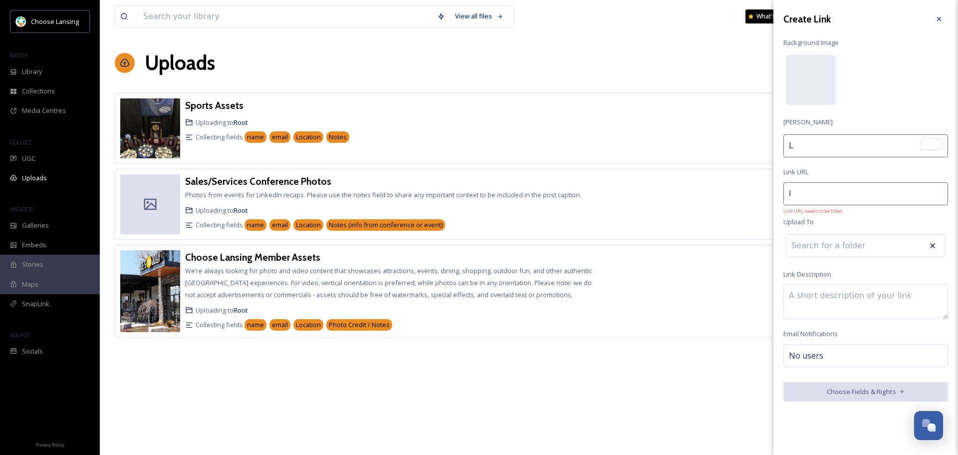
type input "La"
type input "lan"
type input "Lan"
type input "lans"
type input "Lans"
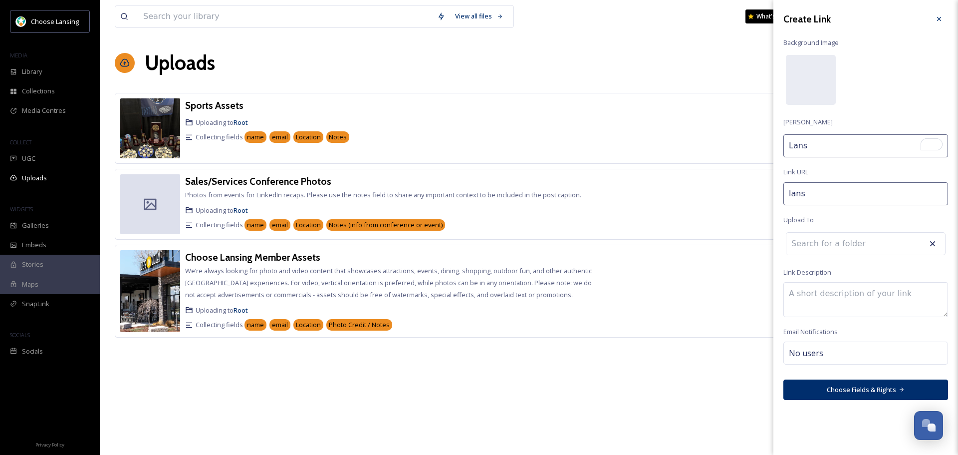
type input "lansi"
type input "Lansi"
type input "lansin"
type input "Lansing"
type input "lansing-"
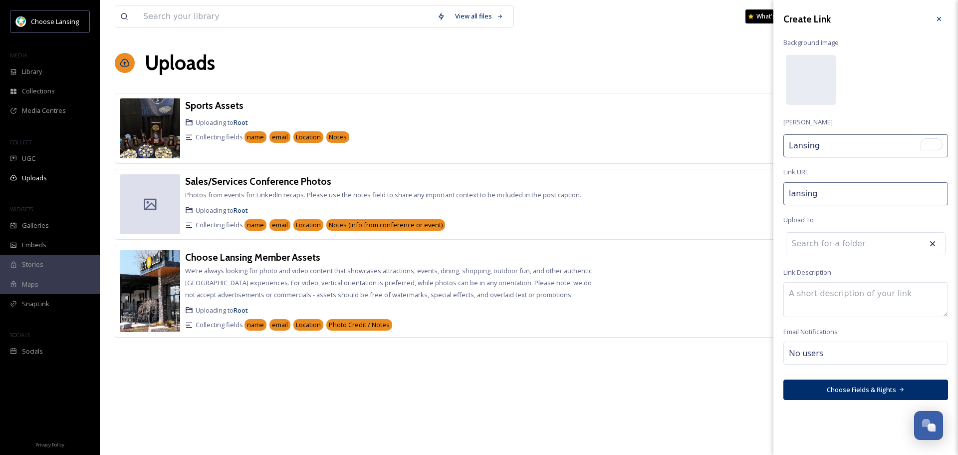
type input "Lansing"
type input "lansing-a"
type input "Lansing A"
type input "lansing-ar"
type input "Lansing Ar"
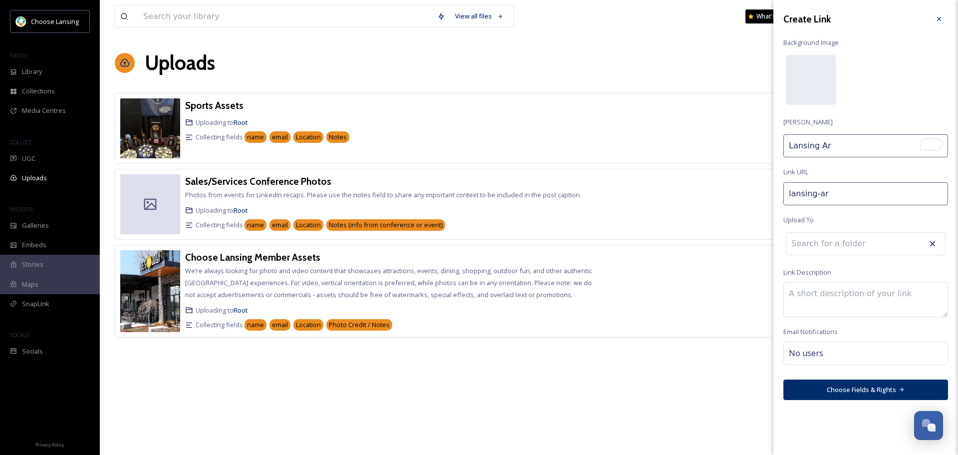
type input "lansing-are"
type input "Lansing Are"
type input "lansing-area"
type input "Lansing Area"
type input "lansing-area-"
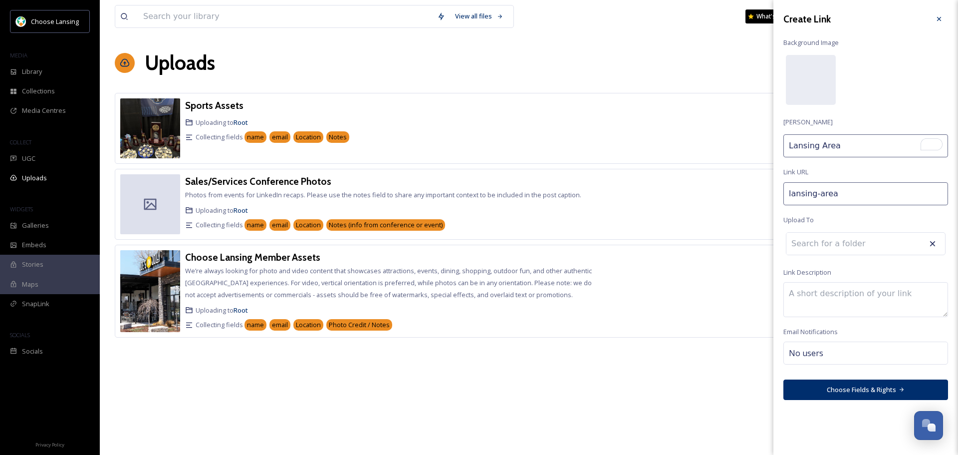
type input "Lansing Area"
type input "lansing-area-p"
type input "Lansing Area P"
type input "lansing-area-ph"
type input "Lansing Area Ph"
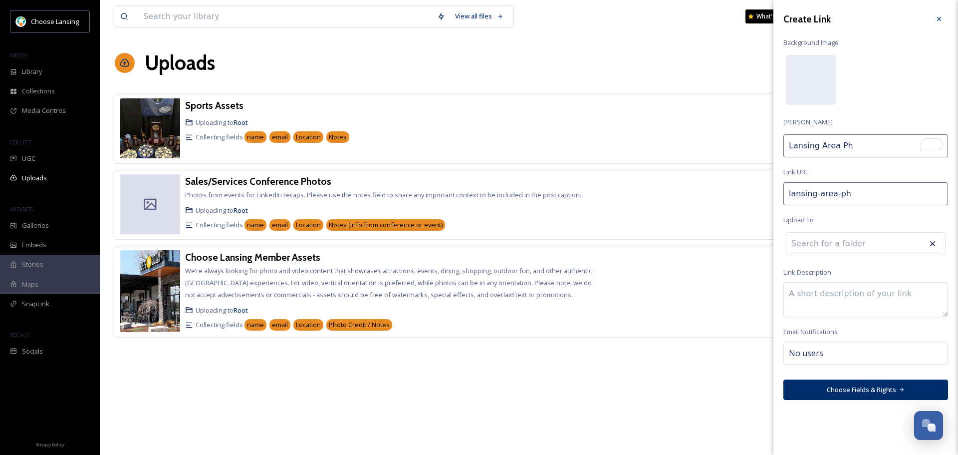
type input "lansing-area-pho"
type input "Lansing Area Pho"
type input "lansing-area-phot"
type input "Lansing Area Phot"
type input "lansing-area-photo"
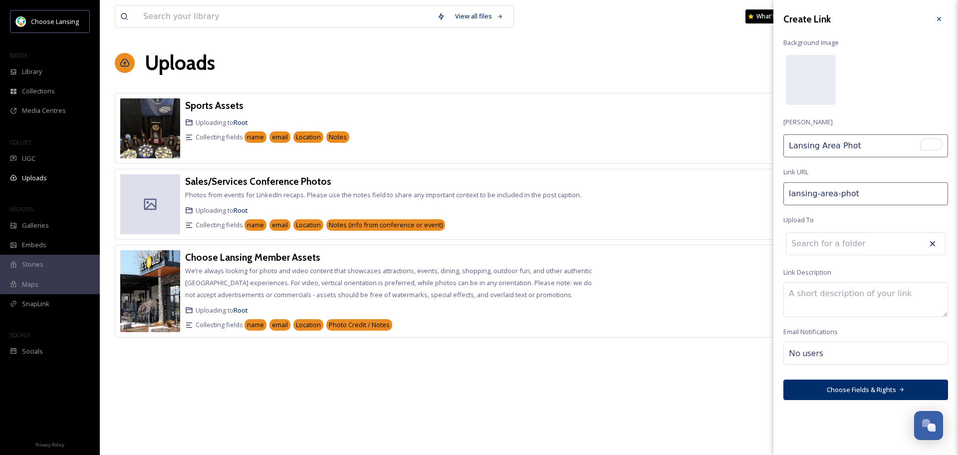
type input "Lansing Area Photo"
type input "lansing-area-photo-"
type input "Lansing Area Photo"
type input "lansing-area-photo"
type input "Lansing Area Photo"
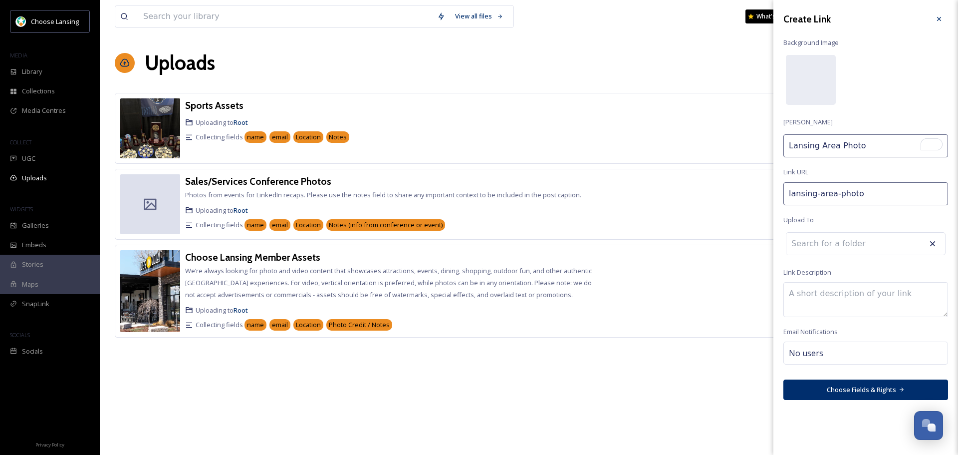
type input "lansing-area-photos"
type input "Lansing Area Photos"
type input "lansing-area-photos-"
type input "Lansing Area Photos"
click at [814, 72] on div at bounding box center [811, 80] width 50 height 50
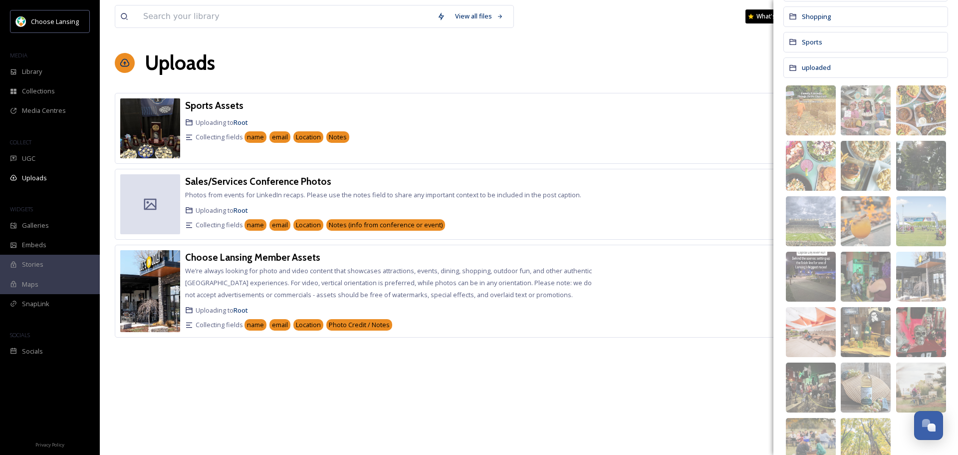
scroll to position [299, 0]
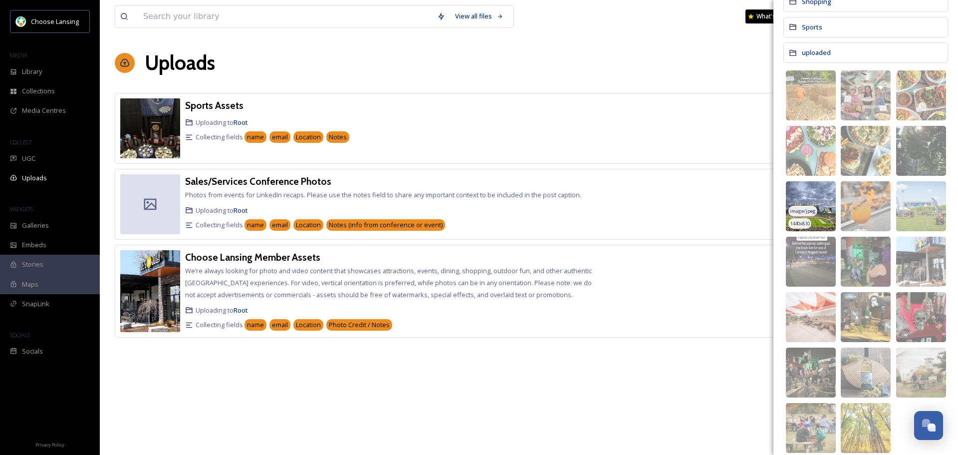
click at [817, 193] on img at bounding box center [811, 206] width 50 height 50
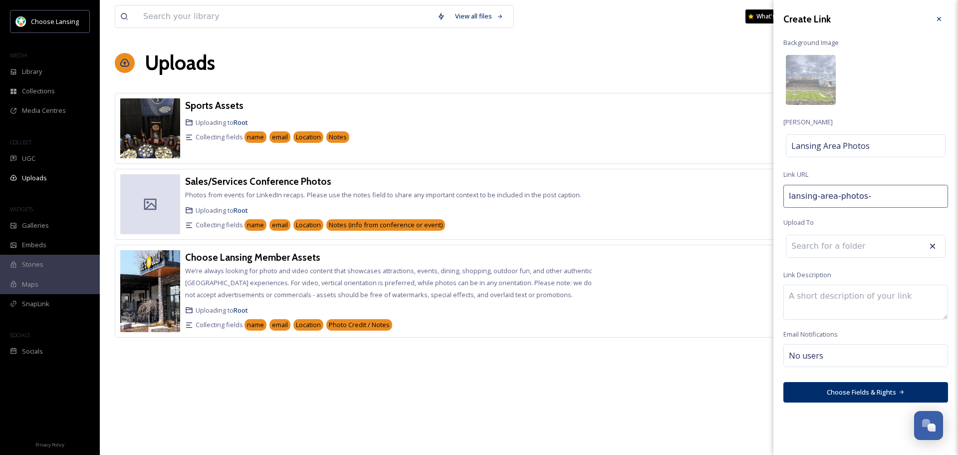
click at [856, 248] on input at bounding box center [841, 246] width 110 height 22
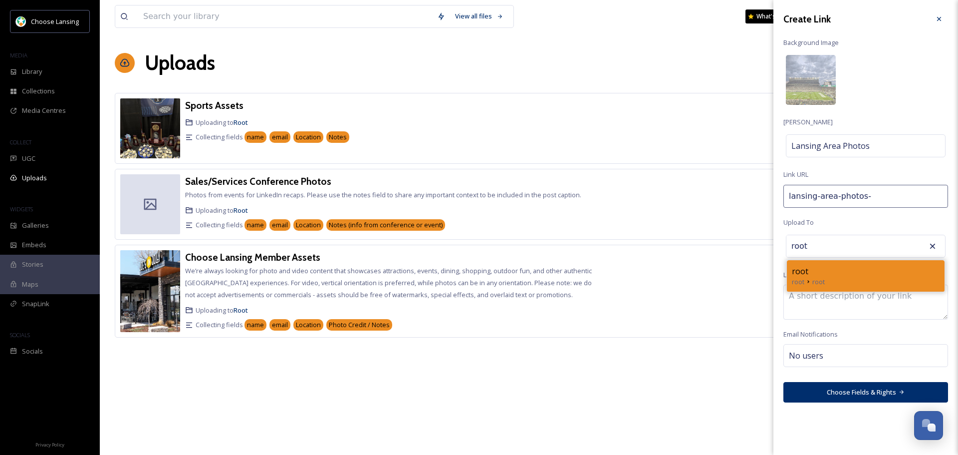
type input "root"
click at [826, 275] on div "root" at bounding box center [866, 271] width 148 height 12
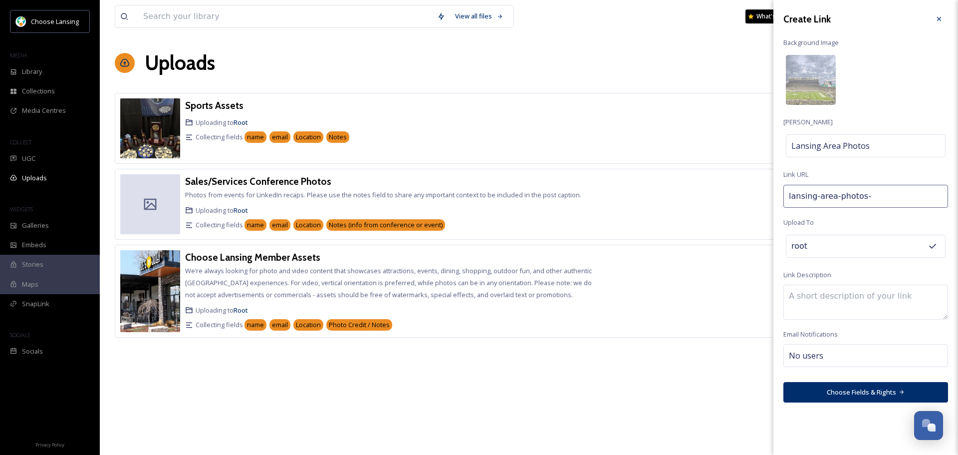
click at [841, 300] on textarea at bounding box center [865, 301] width 165 height 35
type textarea "Have a beautiful image of the Greater Lansing, Michigan area to share? Submit i…"
click at [867, 360] on div "No users" at bounding box center [865, 355] width 165 height 23
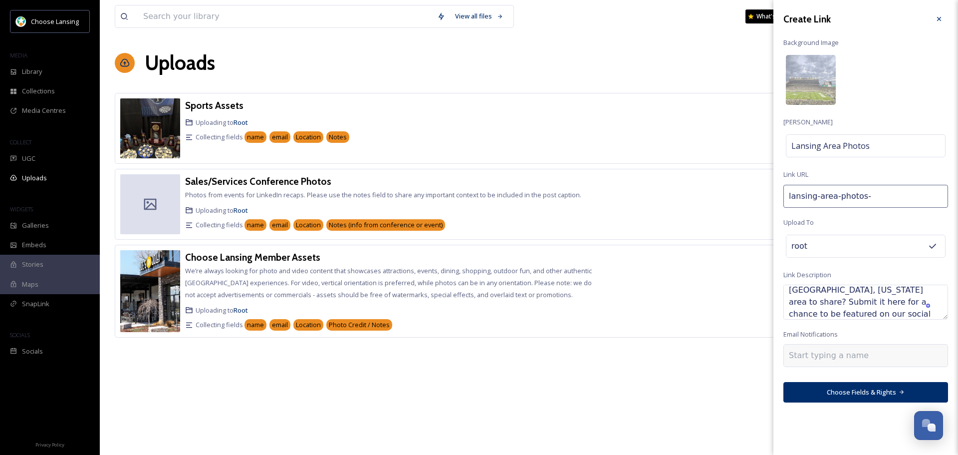
click at [863, 357] on input at bounding box center [839, 355] width 100 height 12
type input "ad"
click at [823, 380] on span "Adrienne Cooley" at bounding box center [813, 378] width 49 height 9
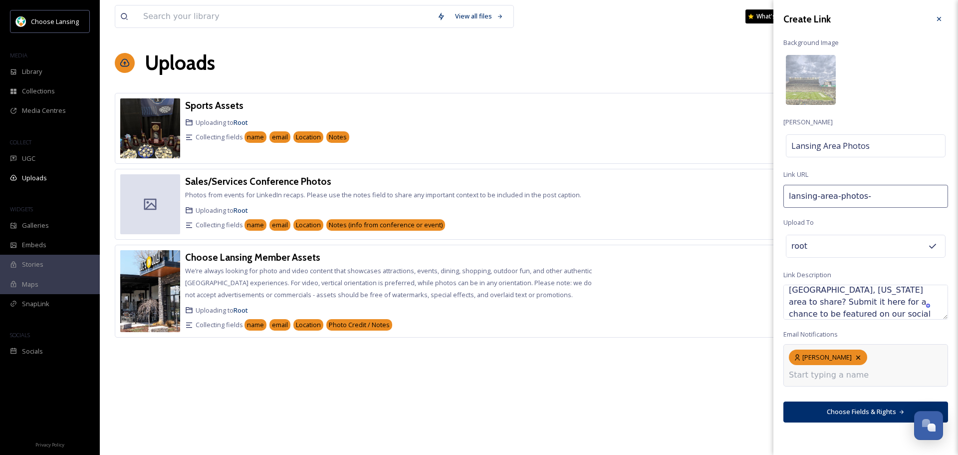
click at [865, 374] on input at bounding box center [839, 375] width 100 height 12
type input "va"
click at [831, 398] on div "Valeri Gill" at bounding box center [865, 398] width 163 height 19
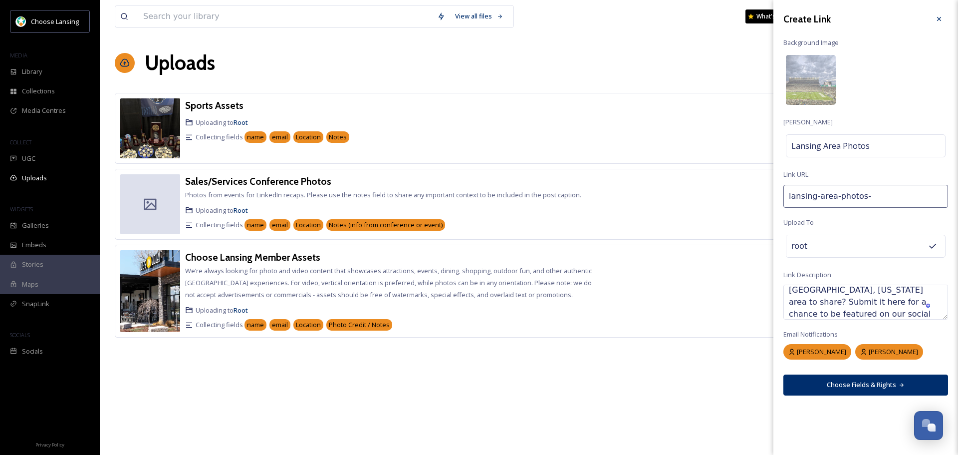
click at [866, 411] on div "Create Link Background Image Link Title Lansing Area Photos Link URL lansing-ar…" at bounding box center [865, 227] width 185 height 455
click at [847, 383] on button "Choose Fields & Rights" at bounding box center [865, 384] width 165 height 20
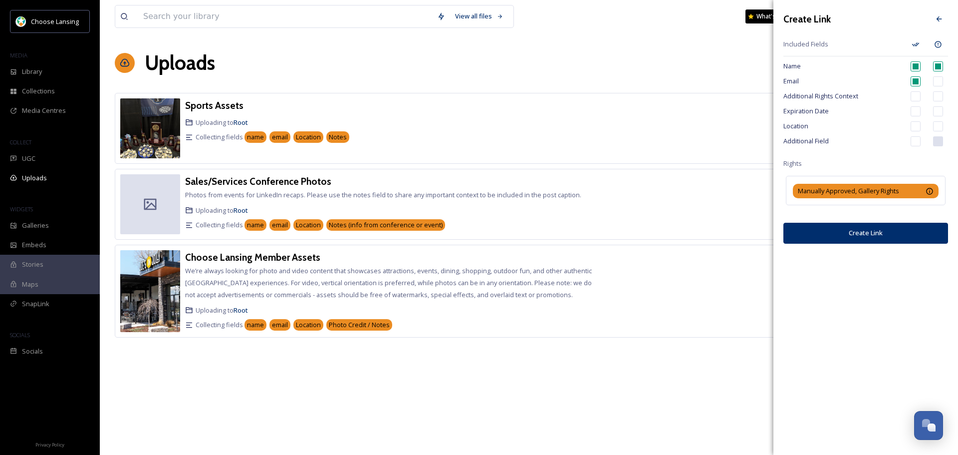
click at [915, 128] on input "checkbox" at bounding box center [916, 126] width 10 height 10
checkbox input "true"
click at [939, 126] on input "checkbox" at bounding box center [938, 126] width 10 height 10
checkbox input "true"
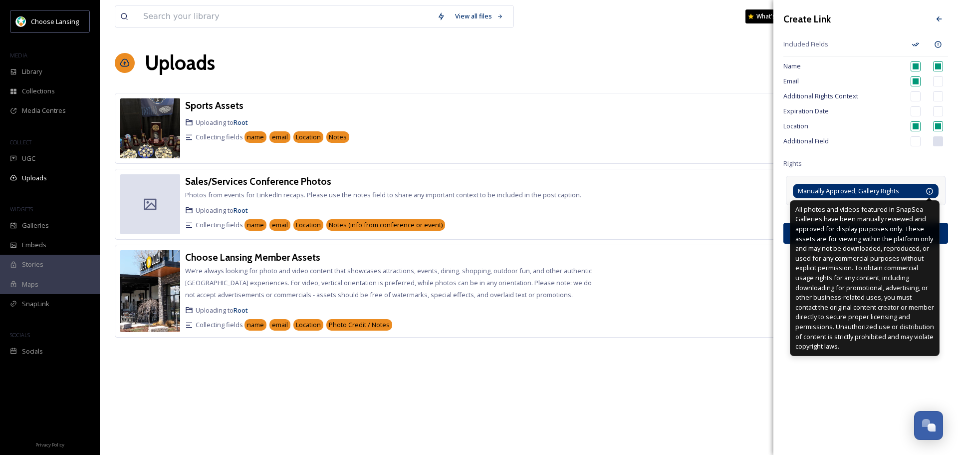
click at [930, 188] on icon at bounding box center [929, 191] width 6 height 6
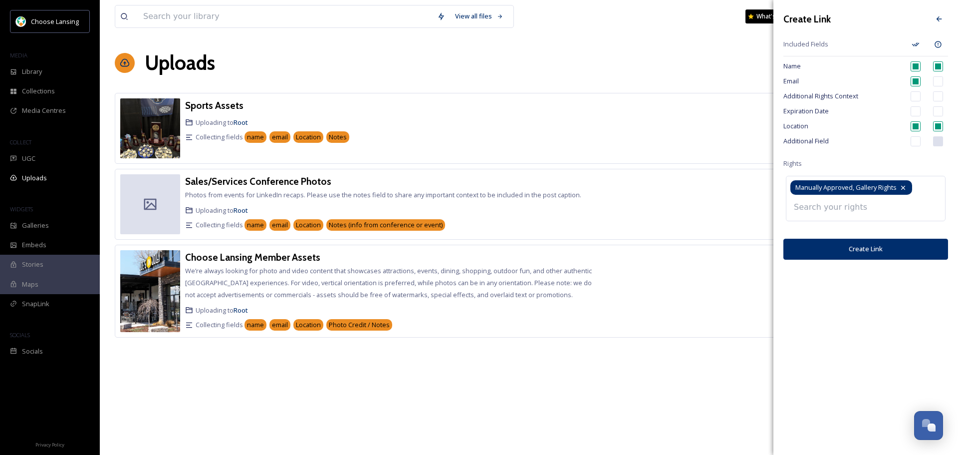
click at [903, 186] on icon at bounding box center [903, 188] width 8 height 8
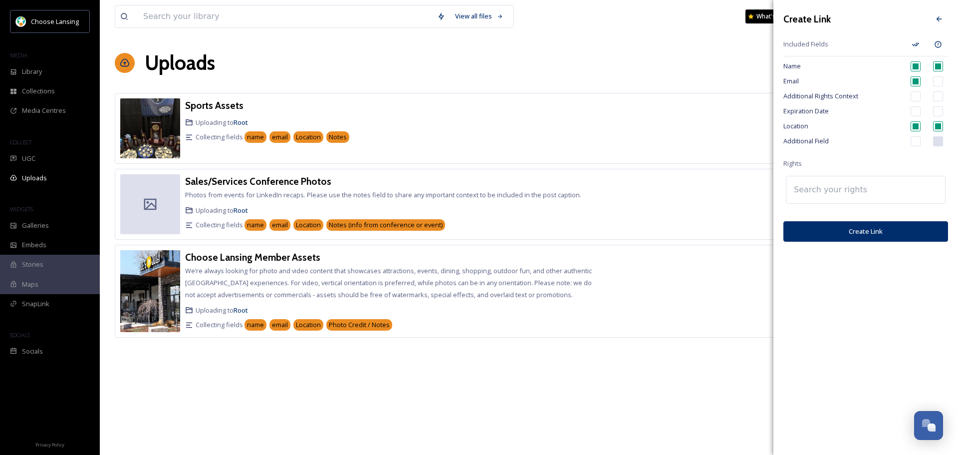
click at [879, 191] on input at bounding box center [844, 190] width 110 height 22
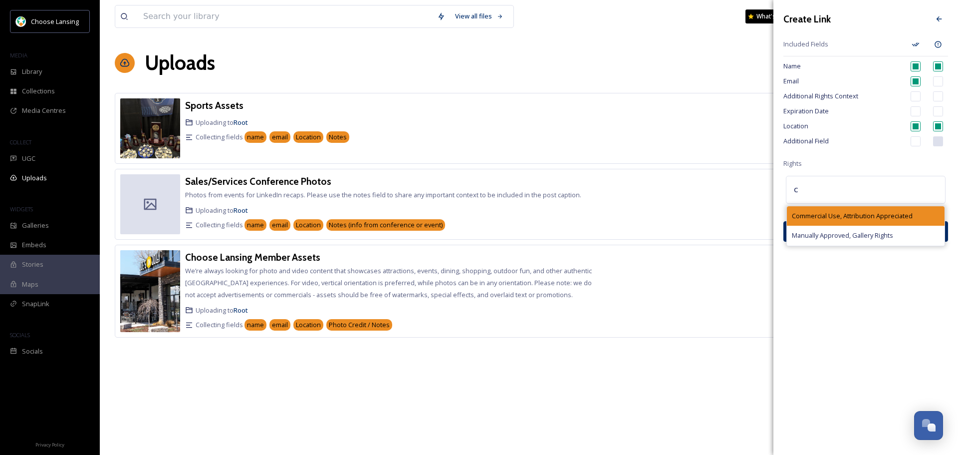
type input "c"
click at [834, 213] on span "Commercial Use, Attribution Appreciated" at bounding box center [852, 215] width 121 height 9
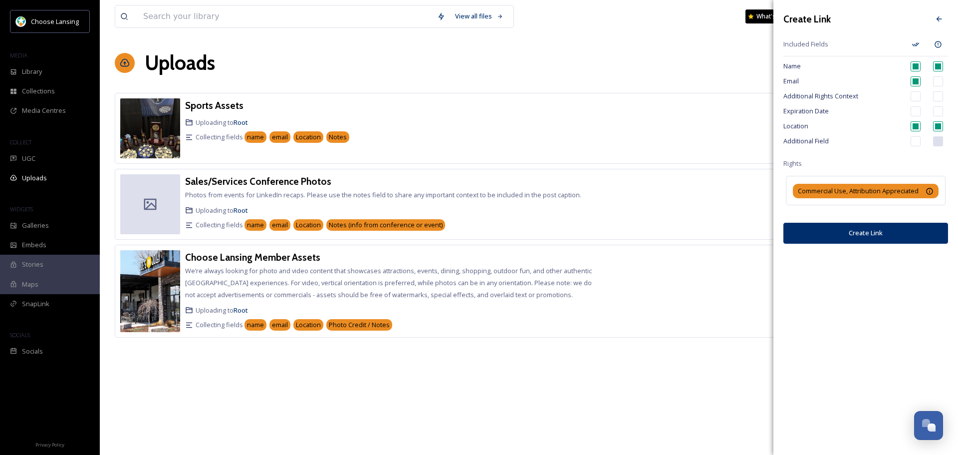
click at [914, 141] on div "Additional Field" at bounding box center [865, 141] width 165 height 15
click at [911, 140] on input "checkbox" at bounding box center [916, 141] width 10 height 10
checkbox input "true"
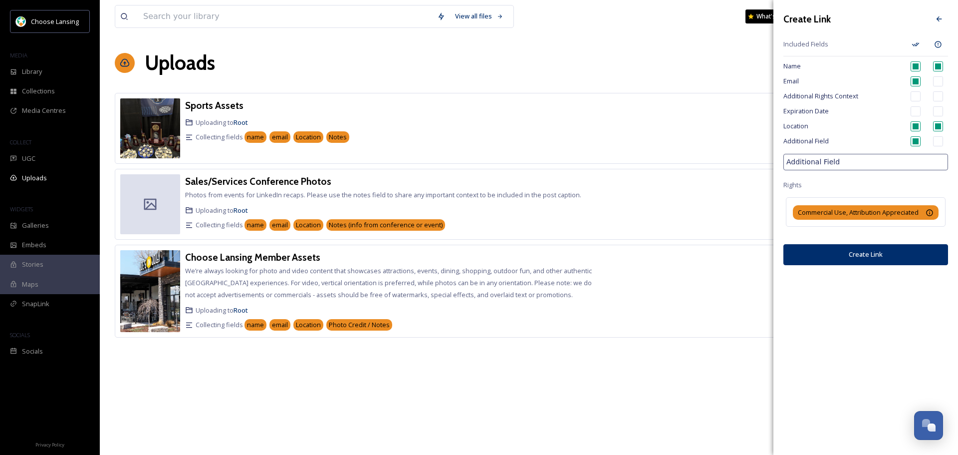
click at [803, 159] on input "Additional Field" at bounding box center [865, 162] width 165 height 16
drag, startPoint x: 803, startPoint y: 159, endPoint x: 847, endPoint y: 158, distance: 43.9
click at [847, 158] on input "Additional Field" at bounding box center [865, 162] width 165 height 16
type input "A"
type input "D"
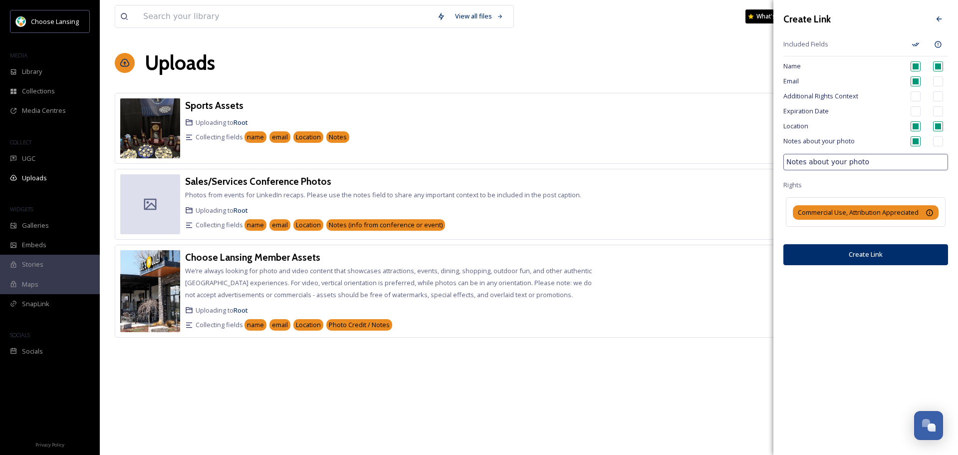
click at [857, 13] on div "Create Link" at bounding box center [865, 19] width 165 height 18
click at [792, 162] on input "Notes about your photo" at bounding box center [865, 162] width 165 height 16
drag, startPoint x: 792, startPoint y: 162, endPoint x: 867, endPoint y: 168, distance: 75.6
click at [867, 168] on input "Notes about your photo" at bounding box center [865, 162] width 165 height 16
type input "P"
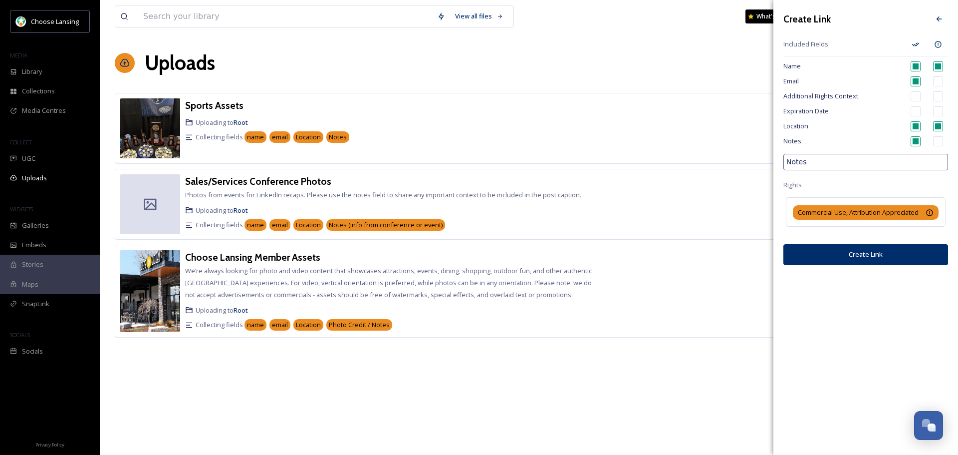
type input "Notes"
click at [877, 291] on div "Create Link Included Fields Name Email Additional Rights Context Expiration Dat…" at bounding box center [865, 227] width 185 height 455
click at [869, 264] on button "Create Link" at bounding box center [865, 254] width 165 height 20
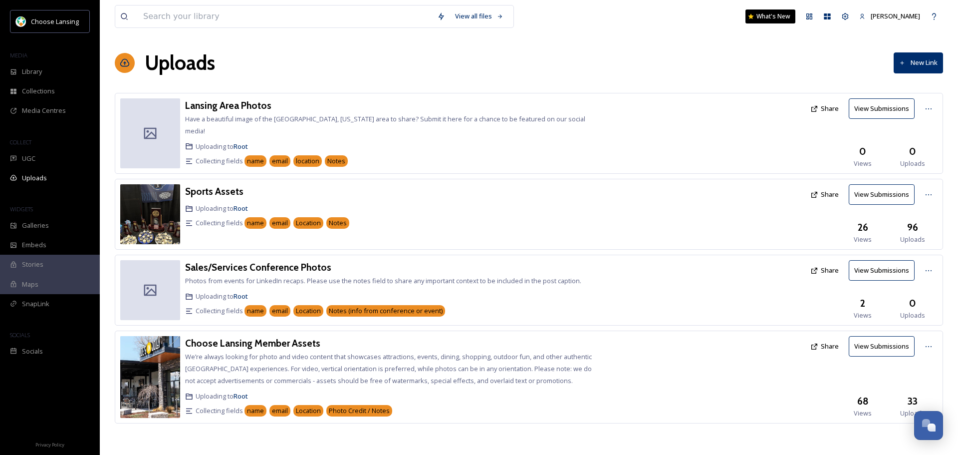
click at [815, 105] on icon at bounding box center [814, 109] width 8 height 8
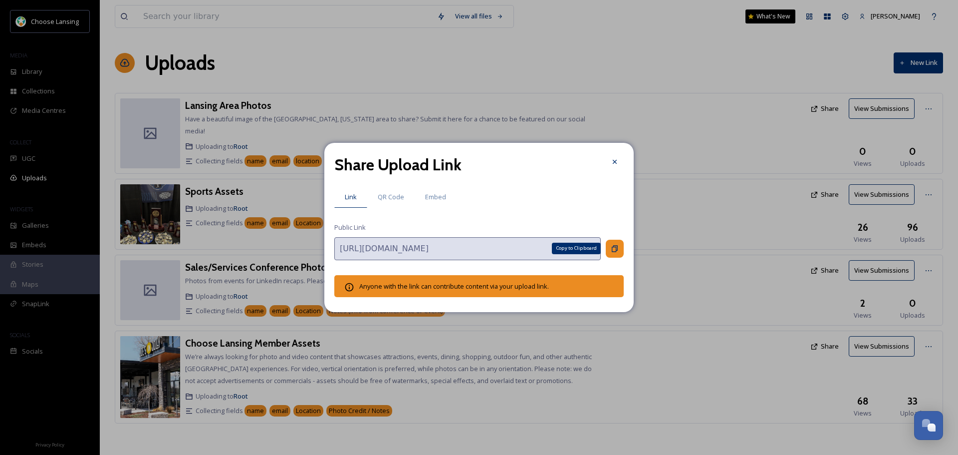
click at [620, 248] on div "Copy to Clipboard" at bounding box center [615, 249] width 18 height 18
click at [619, 166] on div at bounding box center [615, 162] width 18 height 18
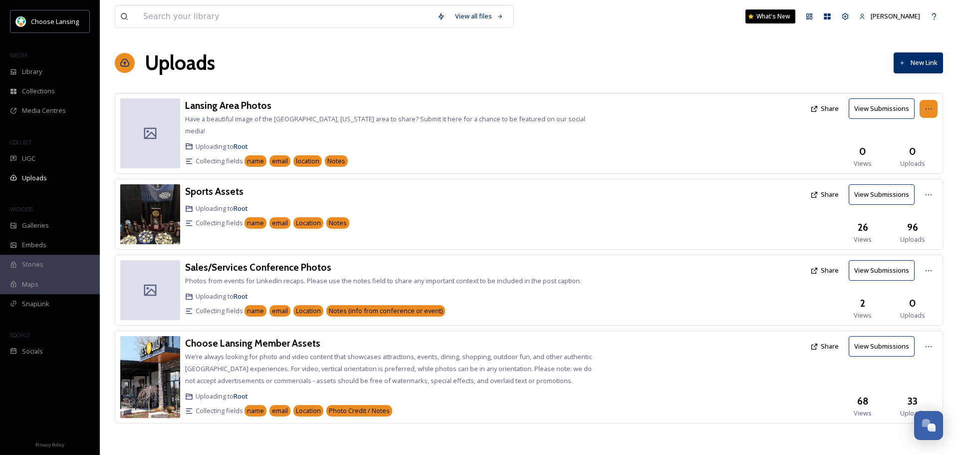
click at [933, 106] on div at bounding box center [929, 109] width 18 height 18
click at [914, 154] on span "Edit" at bounding box center [909, 149] width 11 height 9
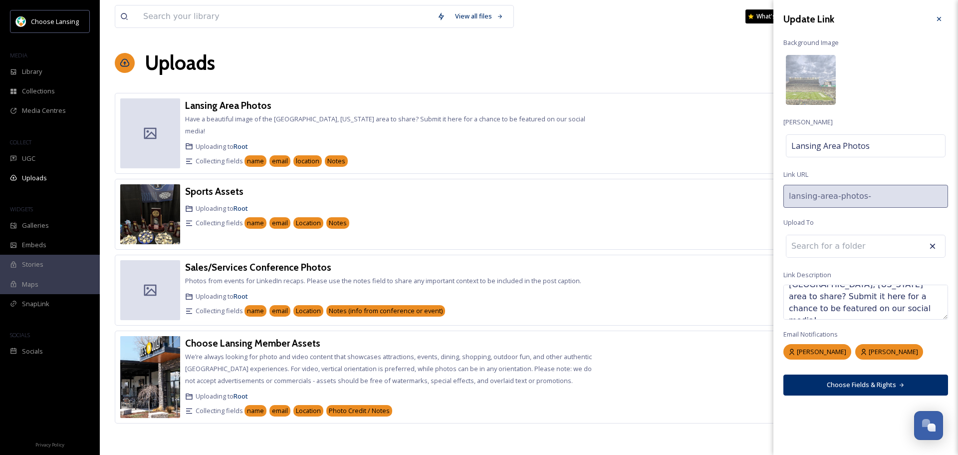
scroll to position [24, 0]
click at [830, 310] on textarea "Have a beautiful image of the Greater Lansing, Michigan area to share? Submit i…" at bounding box center [865, 301] width 165 height 35
type textarea "Have a beautiful image of the Greater Lansing, Michigan area to share? Submit i…"
click at [892, 68] on div "Update Link Background Image Link Title Lansing Area Photos Link URL lansing-ar…" at bounding box center [865, 202] width 185 height 405
click at [852, 385] on button "Choose Fields & Rights" at bounding box center [865, 384] width 165 height 20
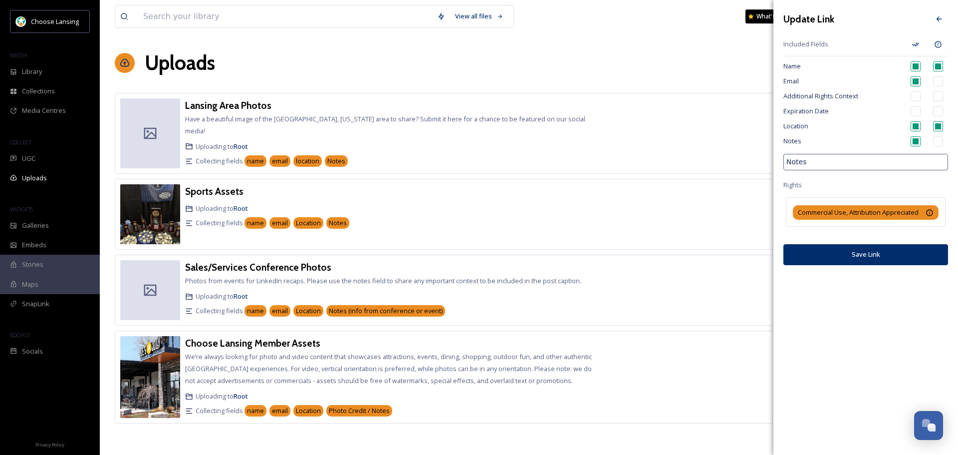
click at [850, 264] on button "Save Link" at bounding box center [865, 254] width 165 height 20
